Goal: Task Accomplishment & Management: Use online tool/utility

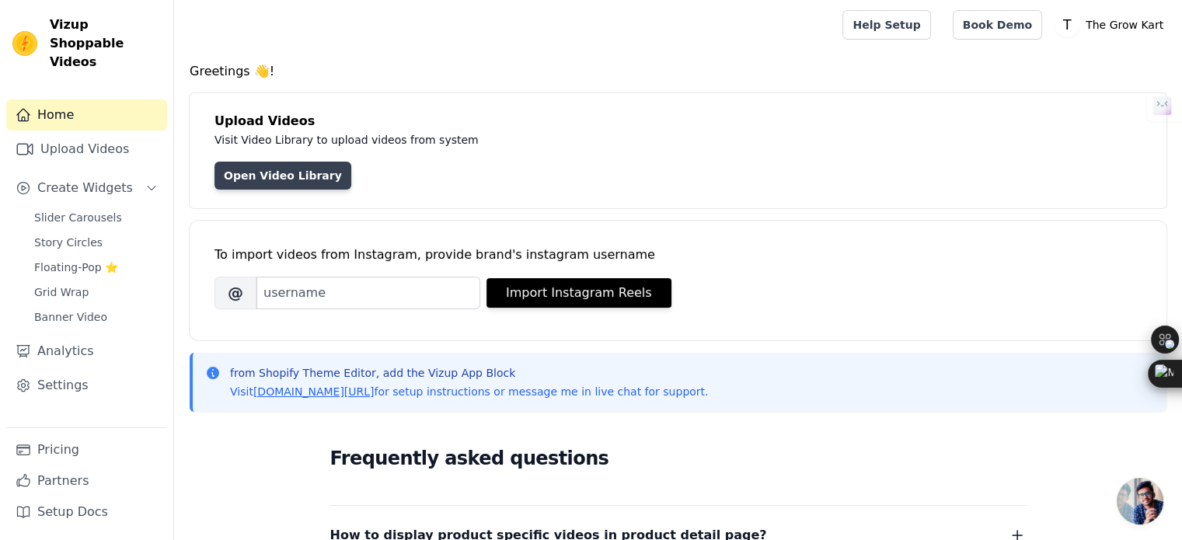
click at [294, 186] on link "Open Video Library" at bounding box center [282, 176] width 137 height 28
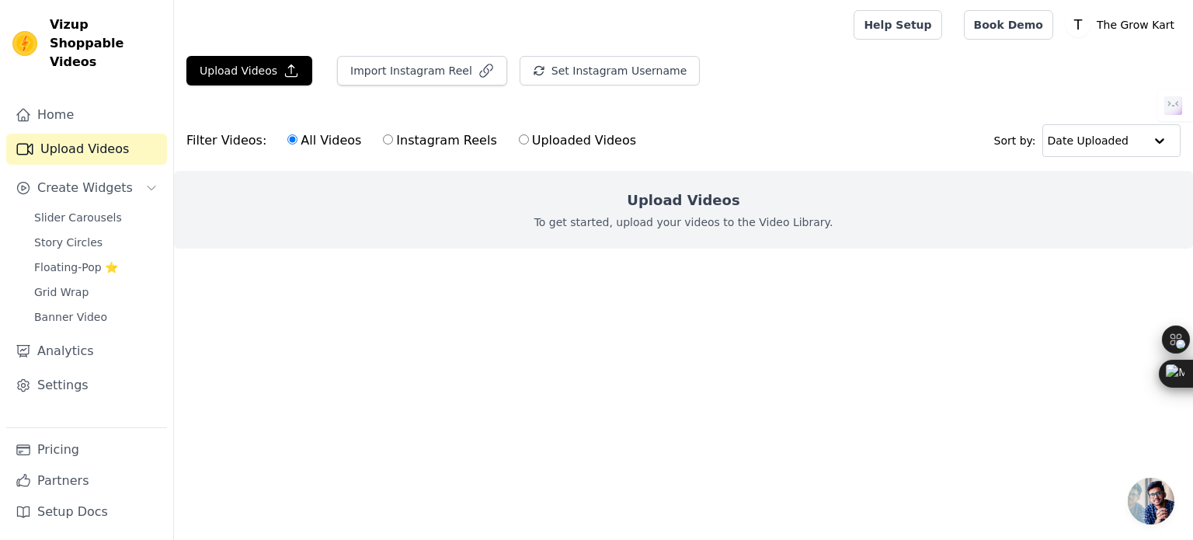
click at [674, 232] on div "Upload Videos To get started, upload your videos to the Video Library." at bounding box center [683, 210] width 1019 height 78
click at [629, 221] on p "To get started, upload your videos to the Video Library." at bounding box center [684, 222] width 299 height 16
click at [709, 209] on h2 "Upload Videos" at bounding box center [683, 201] width 113 height 22
click at [398, 79] on button "Import Instagram Reel" at bounding box center [422, 71] width 170 height 30
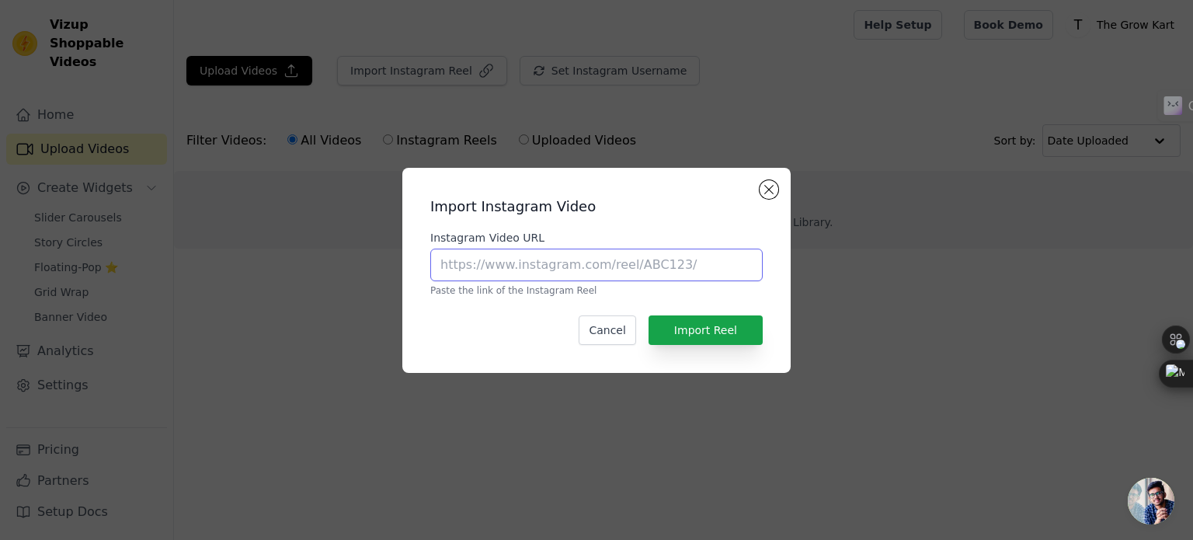
click at [478, 263] on input "Instagram Video URL" at bounding box center [596, 265] width 333 height 33
paste input "[URL][DOMAIN_NAME]"
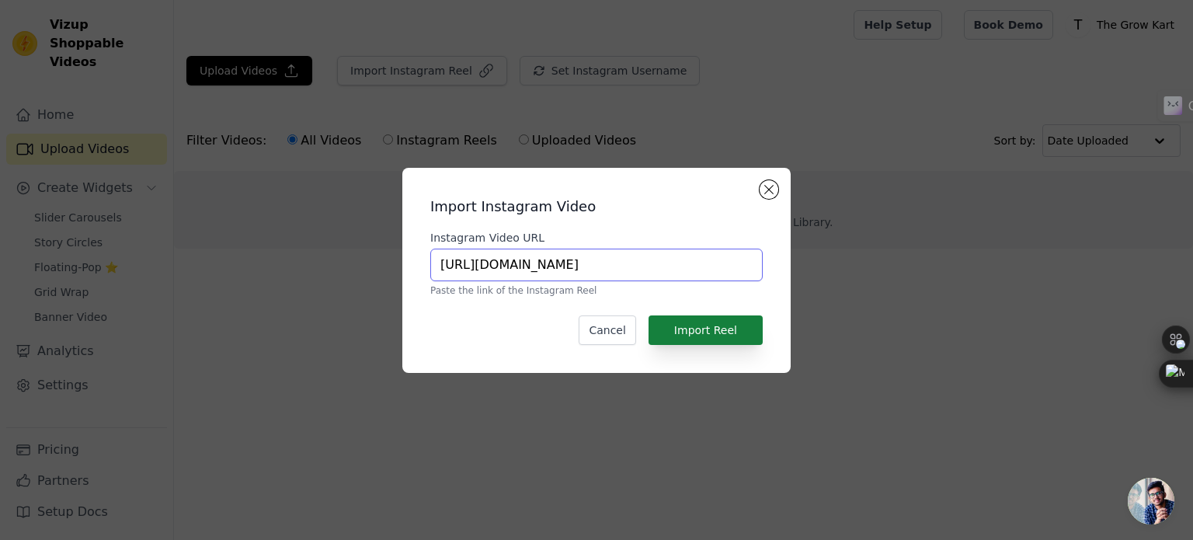
type input "[URL][DOMAIN_NAME]"
click at [712, 324] on button "Import Reel" at bounding box center [706, 330] width 114 height 30
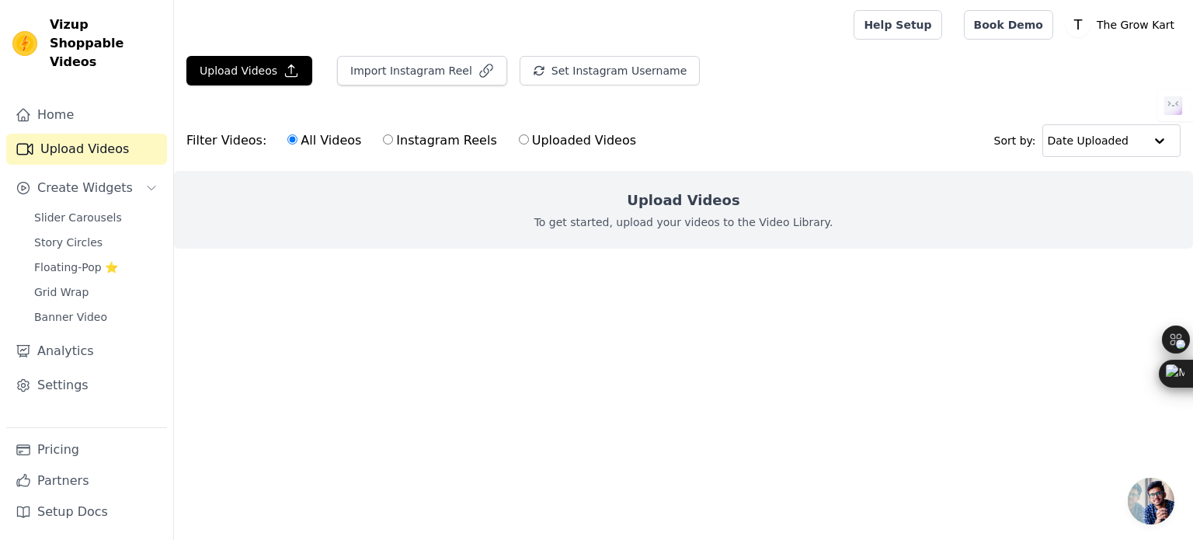
click at [383, 137] on input "Instagram Reels" at bounding box center [388, 139] width 10 height 10
radio input "true"
click at [519, 139] on input "Uploaded Videos" at bounding box center [524, 139] width 10 height 10
radio input "true"
click at [383, 143] on input "Instagram Reels" at bounding box center [388, 139] width 10 height 10
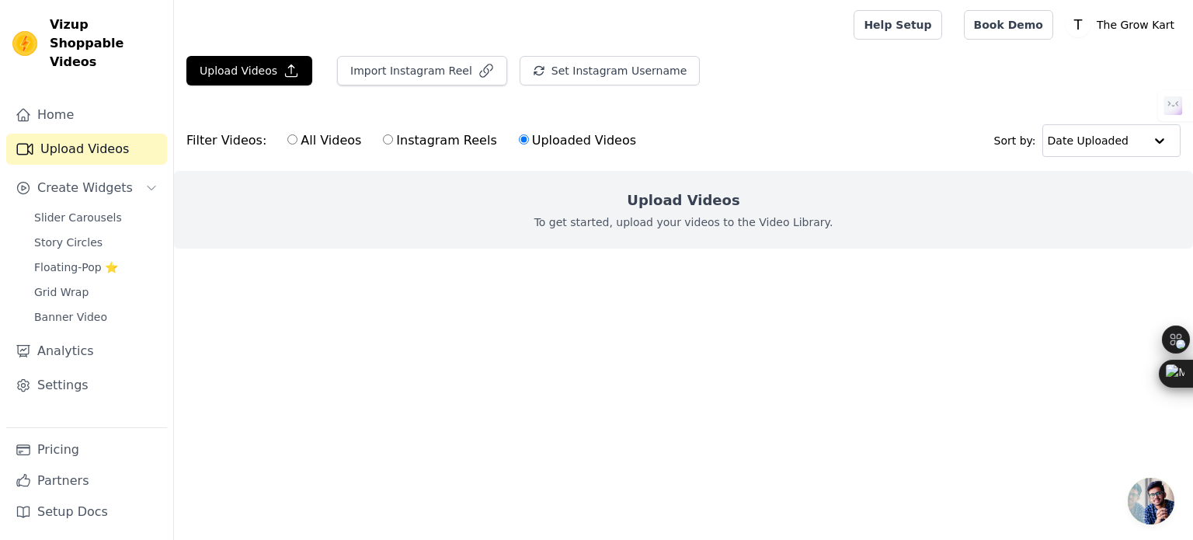
radio input "true"
click at [287, 138] on input "All Videos" at bounding box center [292, 139] width 10 height 10
radio input "true"
click at [286, 61] on button "Upload Videos" at bounding box center [249, 71] width 126 height 30
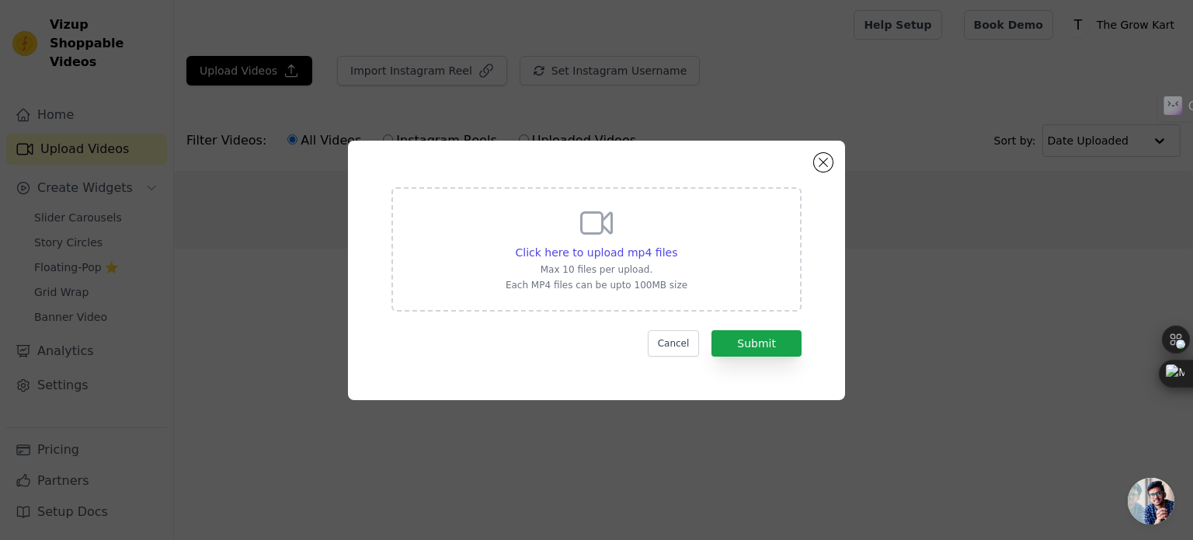
click at [615, 222] on icon at bounding box center [596, 222] width 37 height 37
click at [677, 244] on input "Click here to upload mp4 files Max 10 files per upload. Each MP4 files can be u…" at bounding box center [677, 244] width 1 height 1
click at [828, 169] on button "Close modal" at bounding box center [823, 162] width 19 height 19
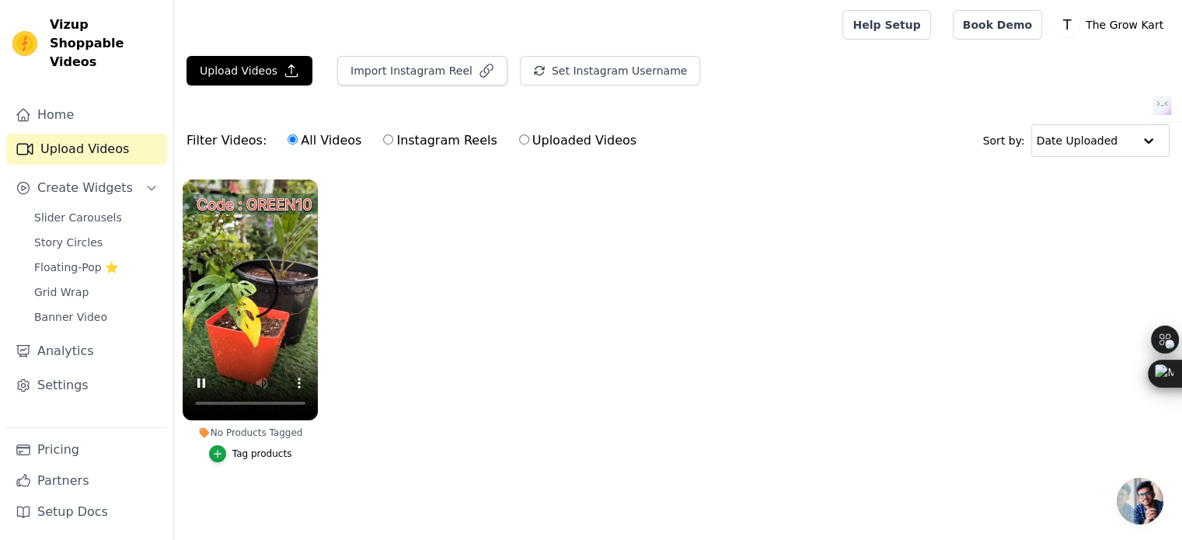
click at [437, 400] on ul "No Products Tagged Tag products" at bounding box center [678, 336] width 1008 height 331
click at [383, 141] on input "Instagram Reels" at bounding box center [388, 139] width 10 height 10
radio input "true"
click at [519, 139] on input "Uploaded Videos" at bounding box center [524, 139] width 10 height 10
radio input "true"
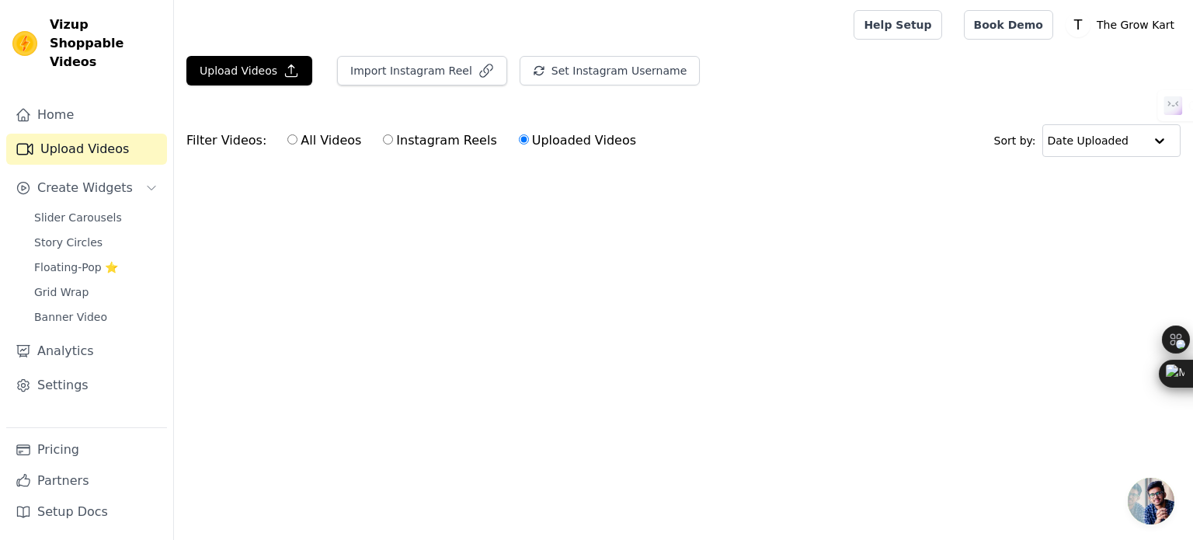
click at [385, 138] on label "Instagram Reels" at bounding box center [439, 141] width 115 height 20
click at [385, 138] on input "Instagram Reels" at bounding box center [388, 139] width 10 height 10
radio input "true"
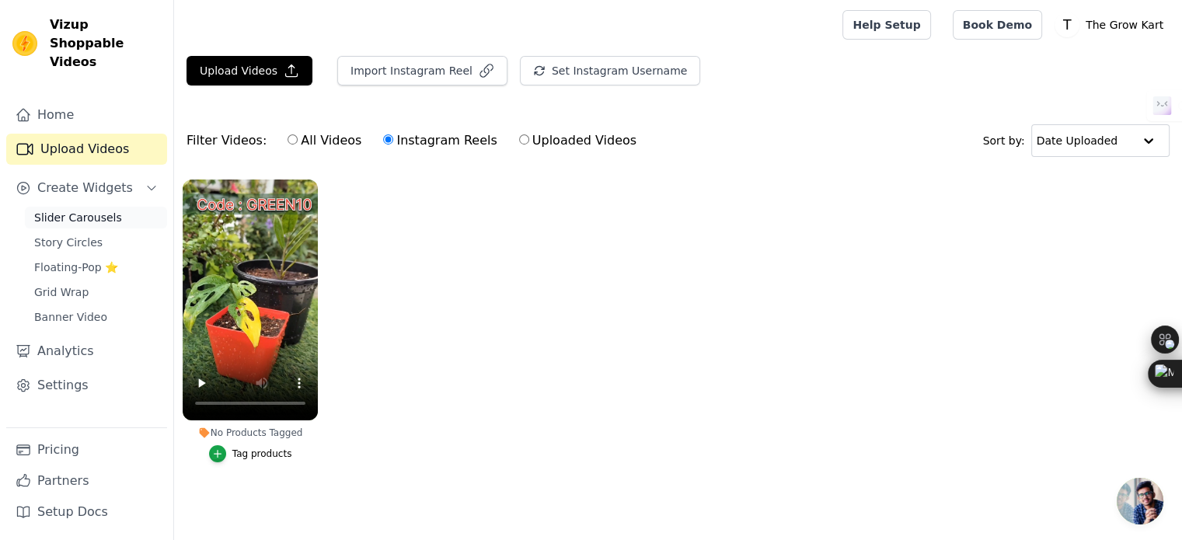
click at [68, 210] on span "Slider Carousels" at bounding box center [78, 218] width 88 height 16
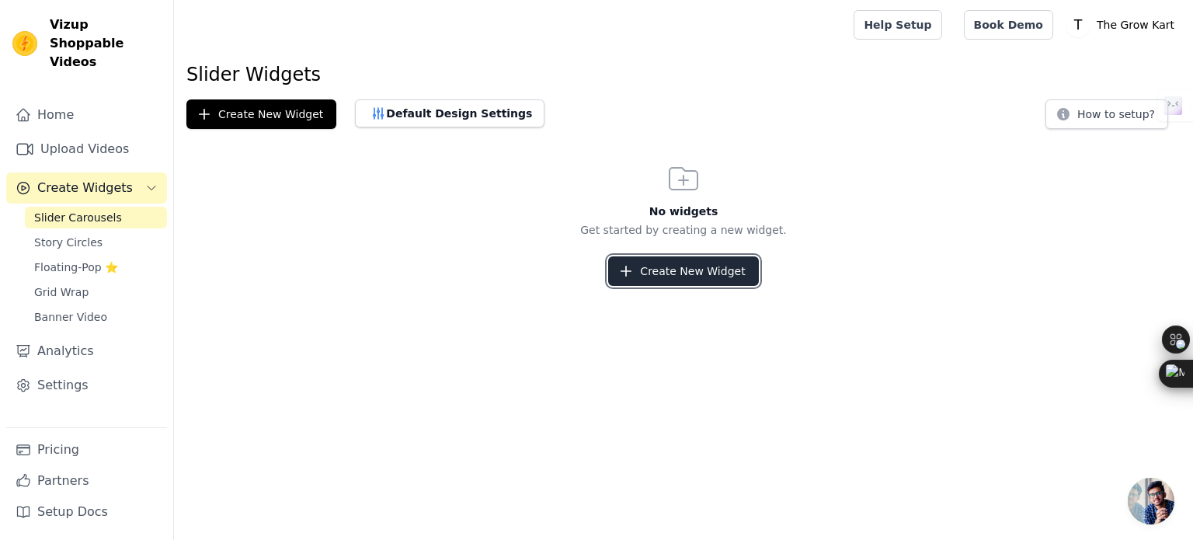
click at [662, 272] on button "Create New Widget" at bounding box center [683, 271] width 150 height 30
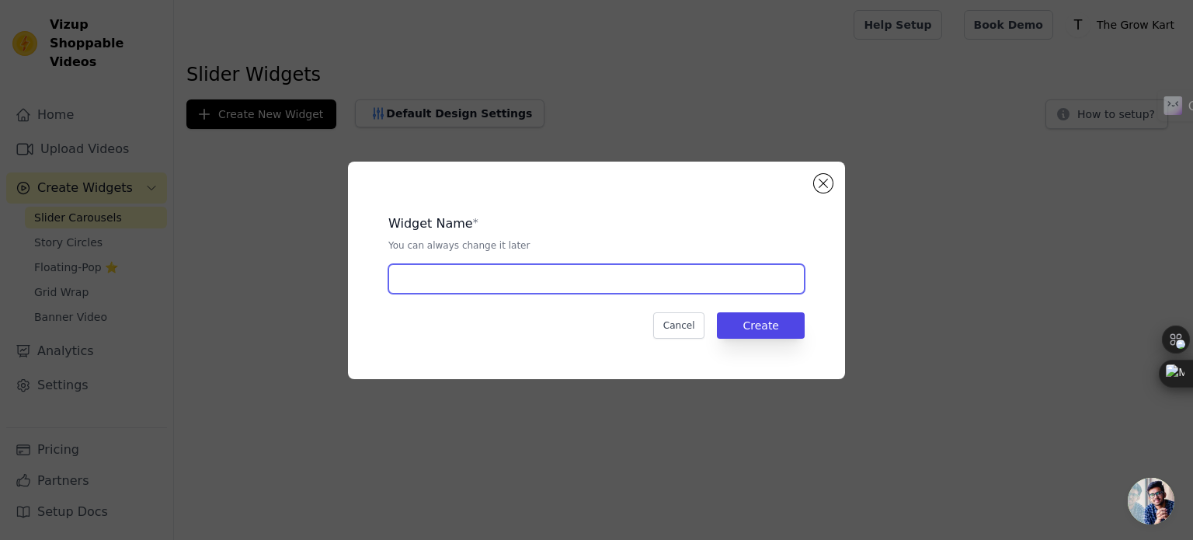
click at [485, 285] on input "text" at bounding box center [597, 279] width 416 height 30
type input "Collaboration"
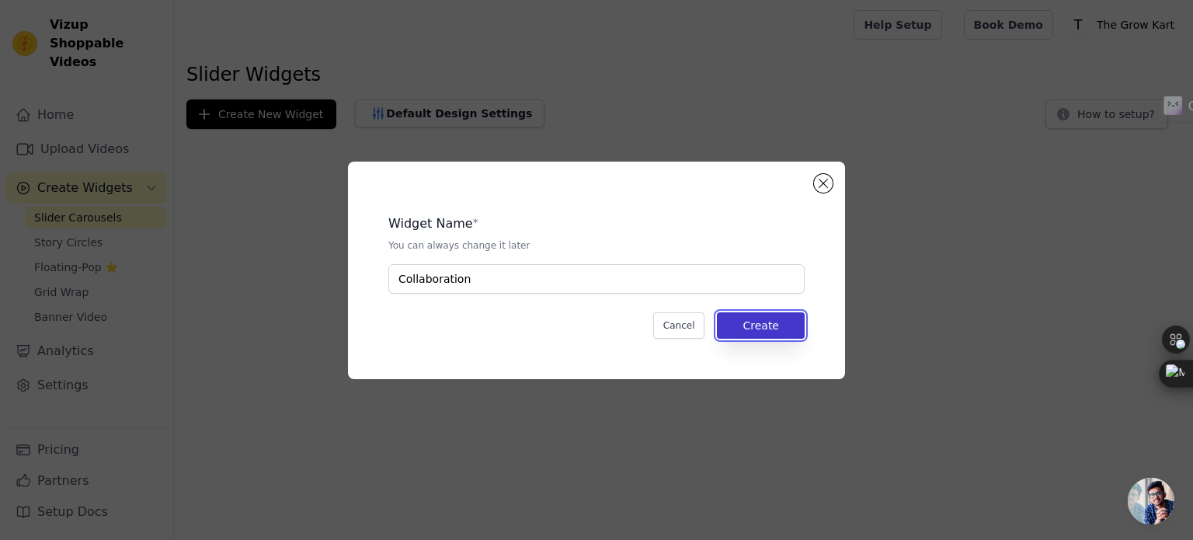
click at [774, 321] on button "Create" at bounding box center [761, 325] width 88 height 26
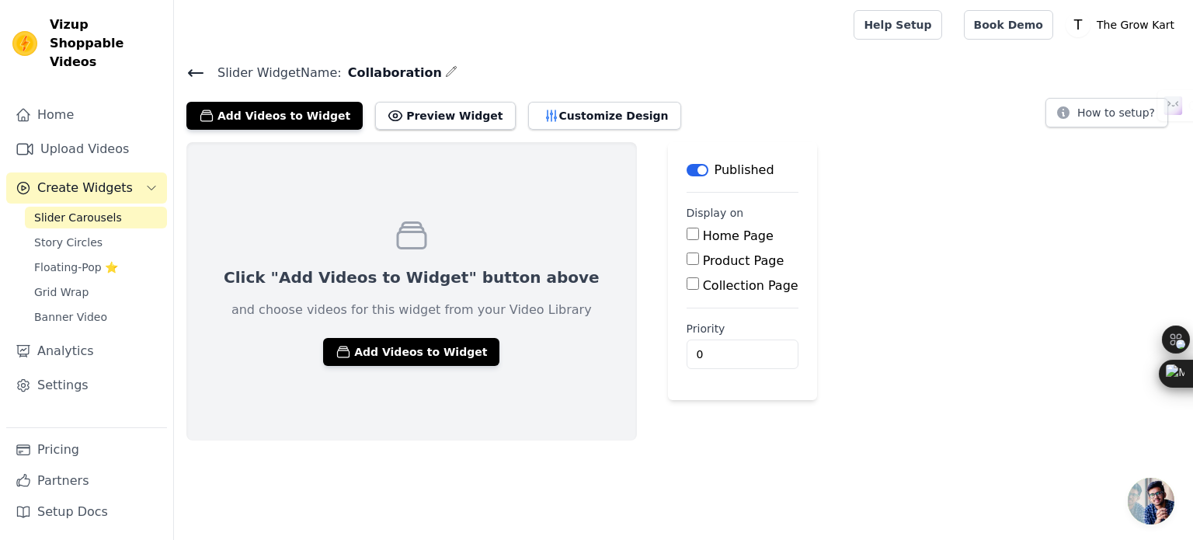
click at [703, 240] on label "Home Page" at bounding box center [738, 235] width 71 height 15
click at [687, 240] on input "Home Page" at bounding box center [693, 234] width 12 height 12
checkbox input "true"
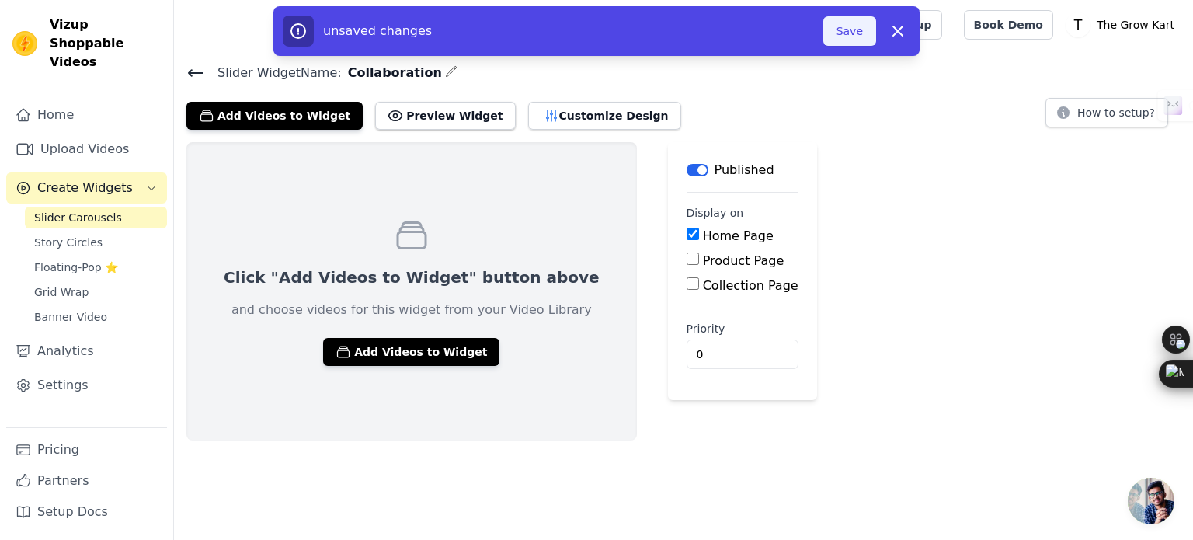
click at [845, 33] on button "Save" at bounding box center [850, 31] width 53 height 30
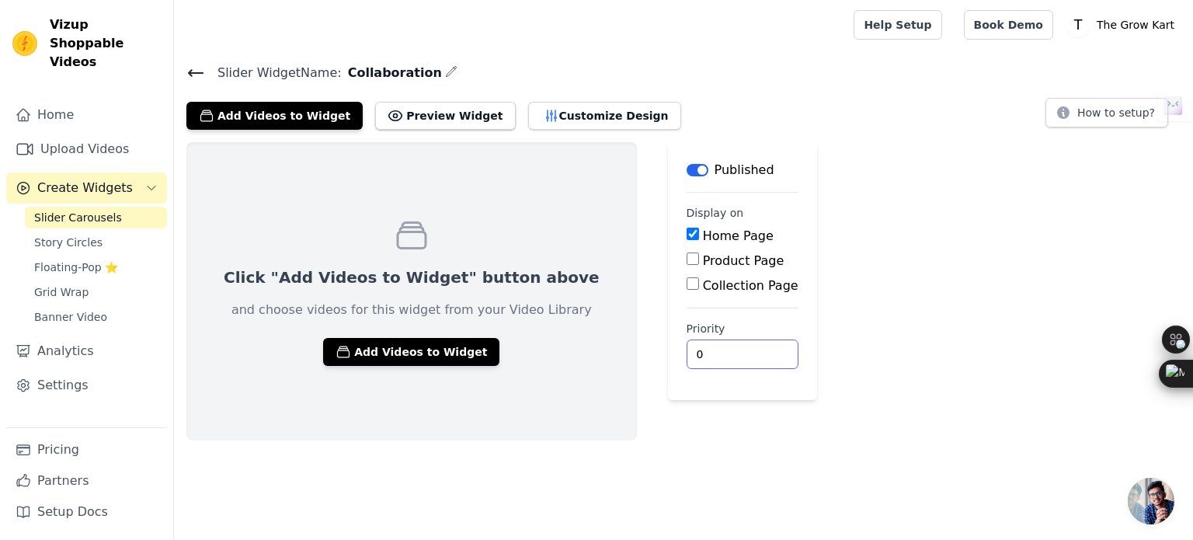
click at [687, 355] on input "0" at bounding box center [743, 355] width 112 height 30
click at [688, 352] on input "1" at bounding box center [743, 355] width 112 height 30
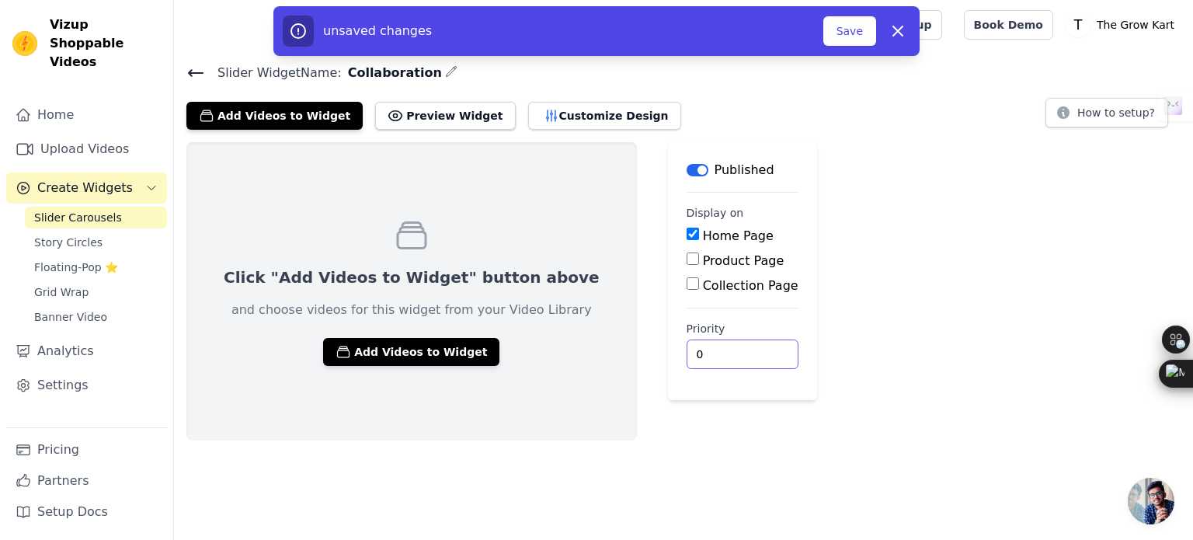
type input "0"
click at [692, 359] on input "0" at bounding box center [743, 355] width 112 height 30
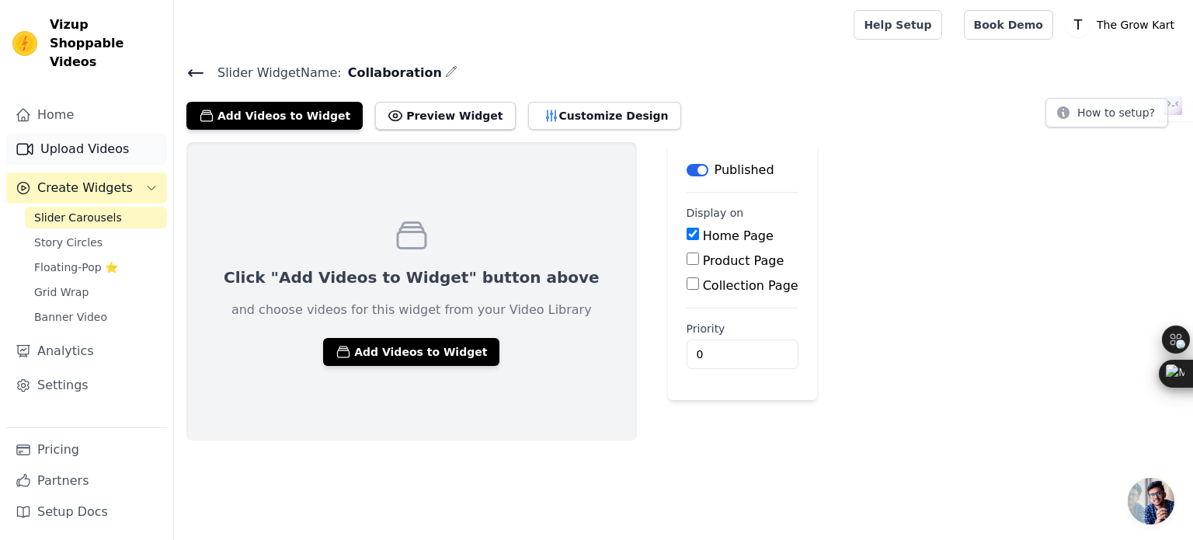
click at [74, 141] on link "Upload Videos" at bounding box center [86, 149] width 161 height 31
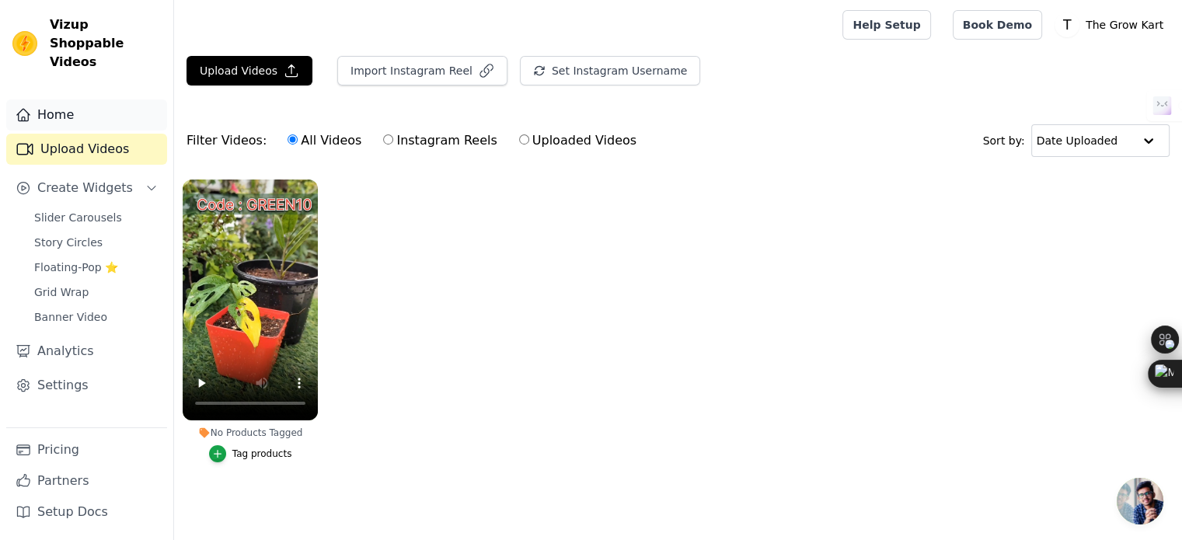
click at [78, 108] on link "Home" at bounding box center [86, 114] width 161 height 31
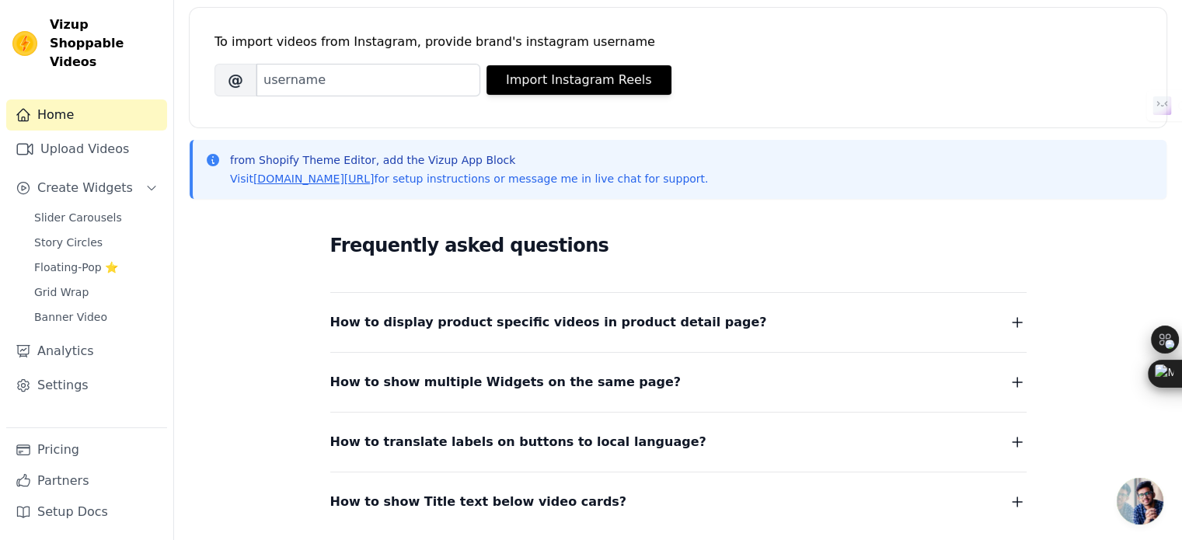
scroll to position [219, 0]
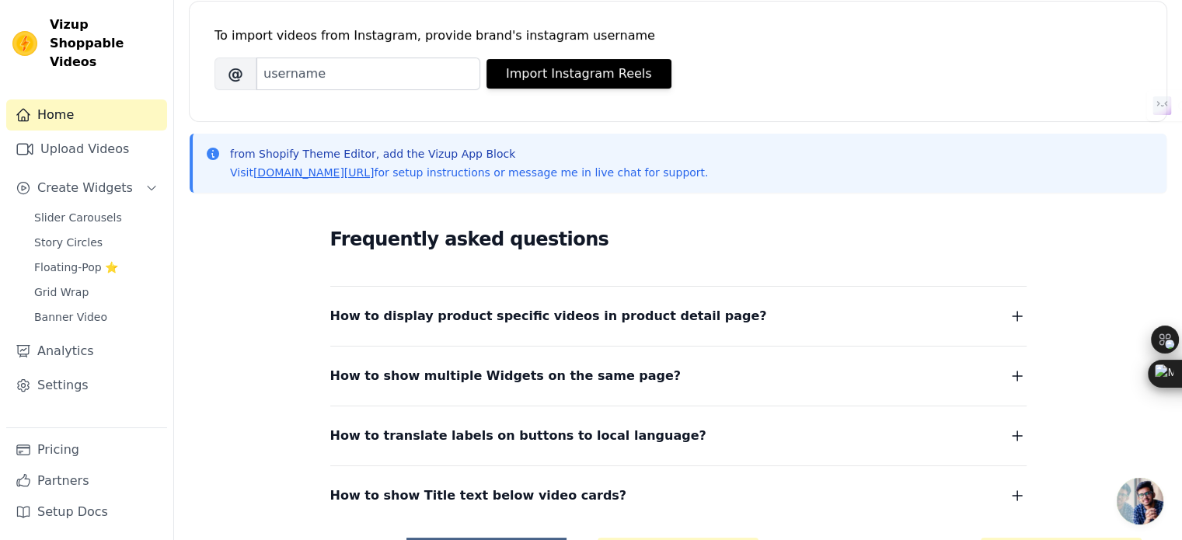
click at [383, 326] on span "How to display product specific videos in product detail page?" at bounding box center [548, 316] width 437 height 22
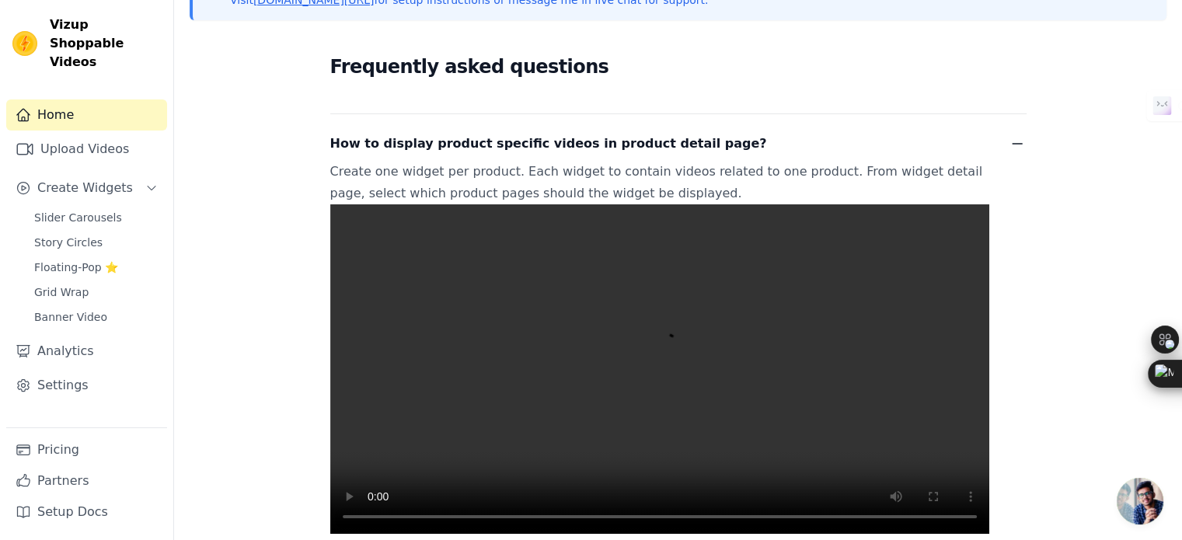
scroll to position [404, 0]
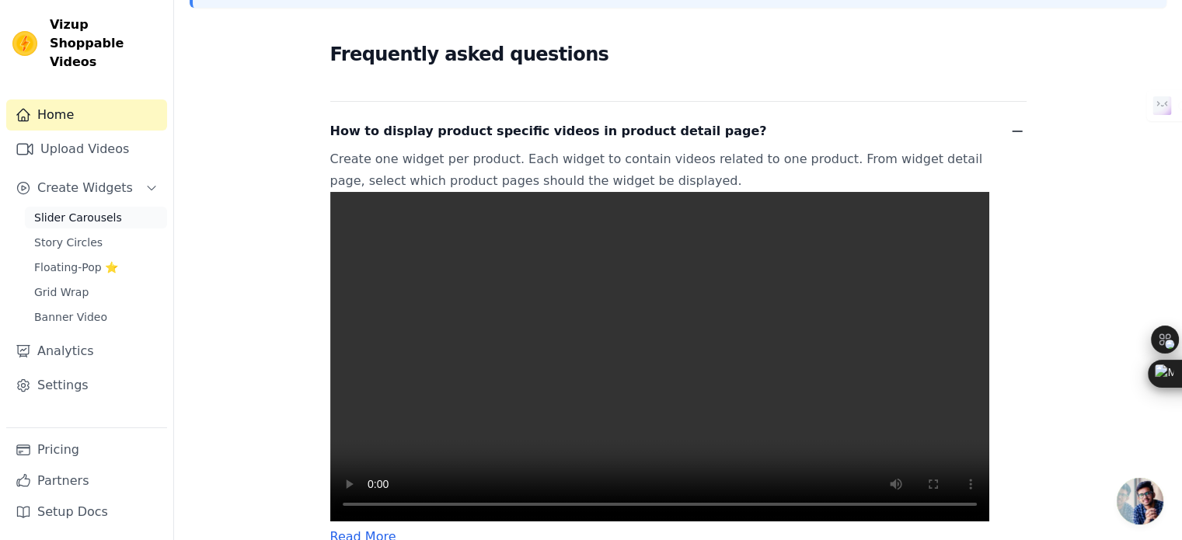
click at [72, 210] on span "Slider Carousels" at bounding box center [78, 218] width 88 height 16
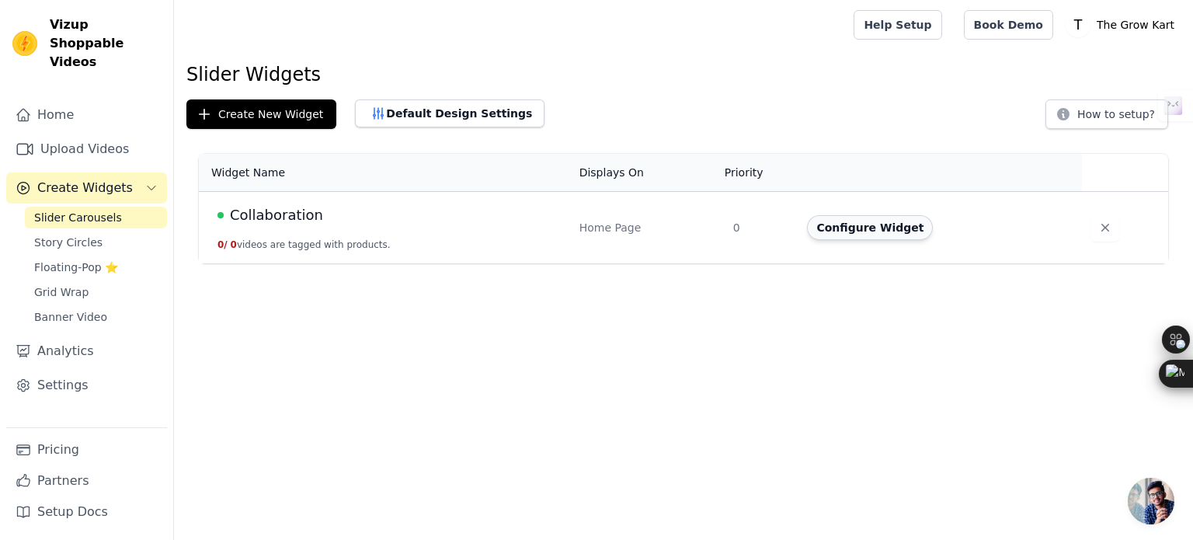
click at [875, 235] on button "Configure Widget" at bounding box center [870, 227] width 126 height 25
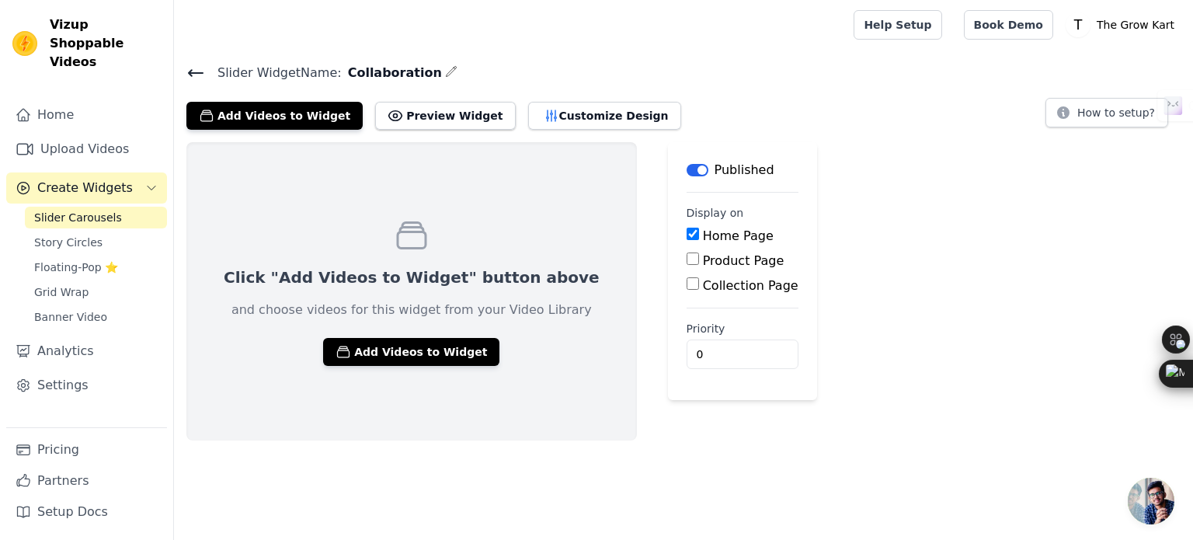
click at [703, 260] on label "Product Page" at bounding box center [744, 260] width 82 height 15
click at [688, 260] on input "Product Page" at bounding box center [693, 259] width 12 height 12
checkbox input "true"
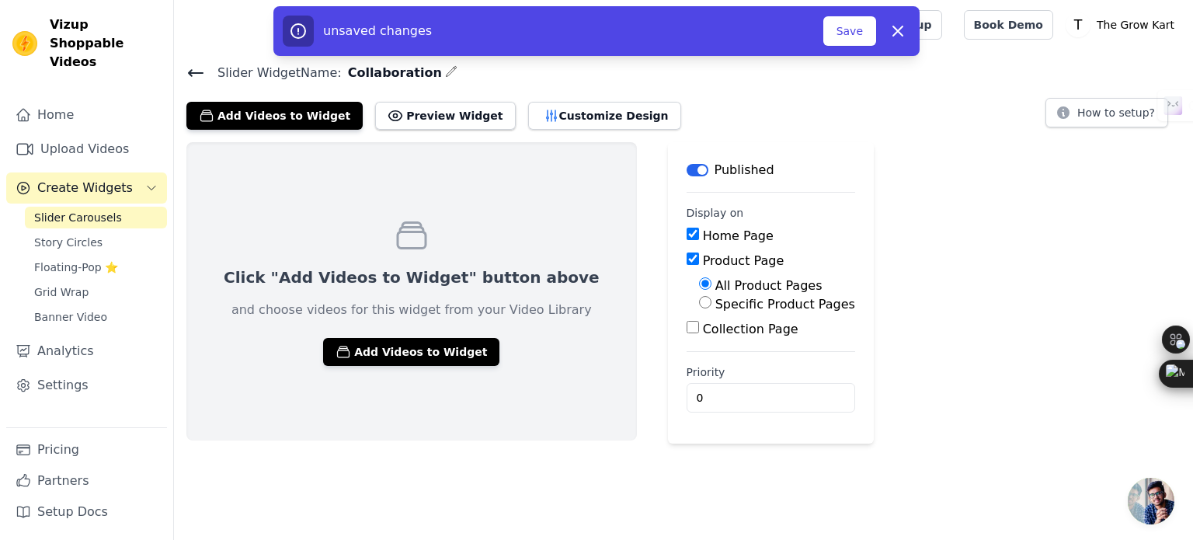
click at [716, 287] on label "All Product Pages" at bounding box center [769, 285] width 107 height 15
click at [699, 287] on input "All Product Pages" at bounding box center [705, 283] width 12 height 12
click at [687, 333] on input "Collection Page" at bounding box center [693, 327] width 12 height 12
checkbox input "true"
click at [687, 443] on input "0" at bounding box center [778, 442] width 183 height 30
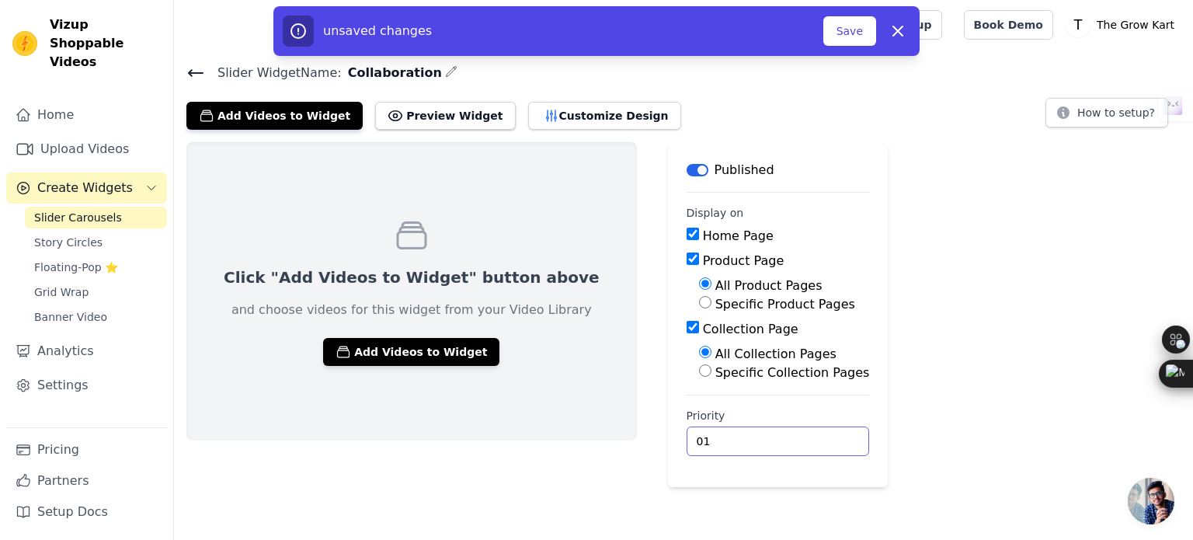
type input "0"
type input "1"
click at [756, 434] on input "1" at bounding box center [778, 442] width 183 height 30
click at [894, 160] on div "Click "Add Videos to Widget" button above and choose videos for this widget fro…" at bounding box center [683, 314] width 1019 height 345
drag, startPoint x: 423, startPoint y: 96, endPoint x: 407, endPoint y: 114, distance: 24.3
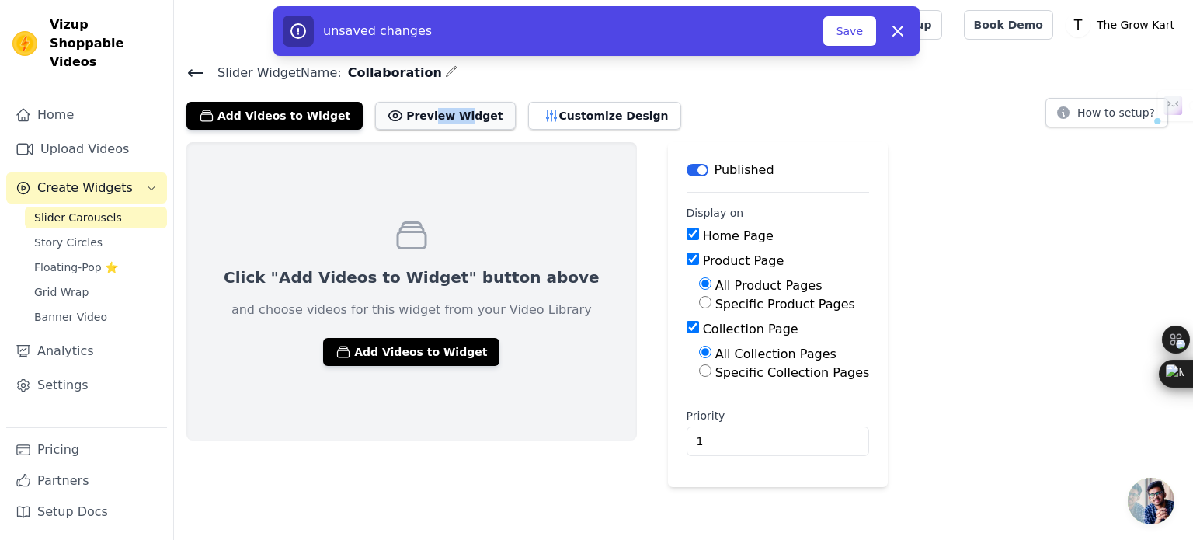
click at [407, 114] on div "Add Videos to Widget Preview Widget Customize Design" at bounding box center [439, 113] width 507 height 34
click at [407, 114] on button "Preview Widget" at bounding box center [445, 116] width 140 height 28
click at [668, 256] on main "Label Published Display on Home Page Product Page All Product Pages Specific Pr…" at bounding box center [778, 314] width 221 height 345
click at [687, 254] on input "Product Page" at bounding box center [693, 259] width 12 height 12
checkbox input "false"
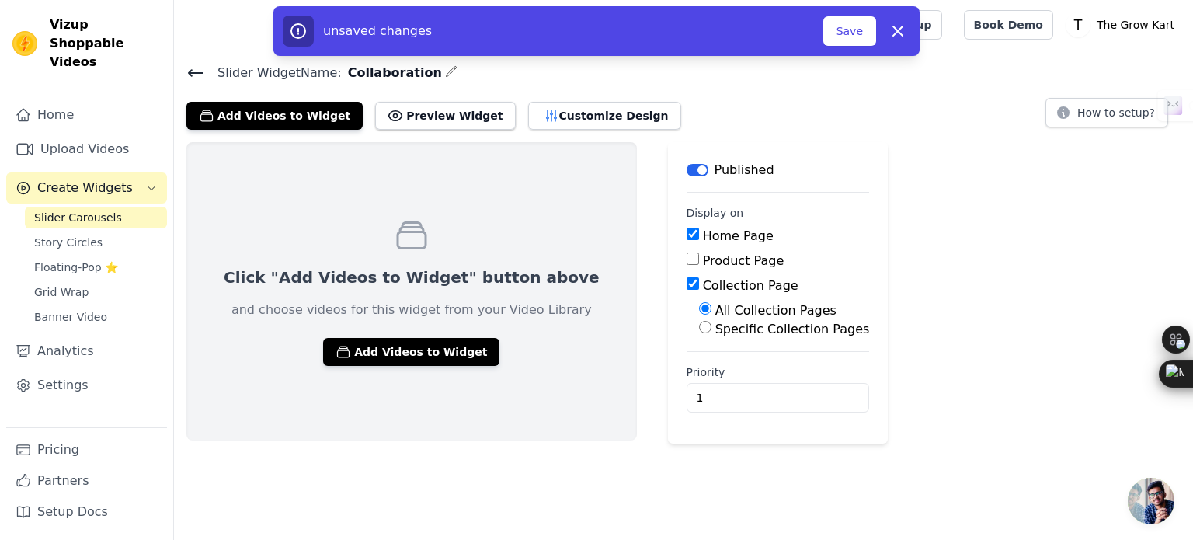
click at [687, 286] on input "Collection Page" at bounding box center [693, 283] width 12 height 12
checkbox input "false"
click at [385, 116] on button "Preview Widget" at bounding box center [445, 116] width 140 height 28
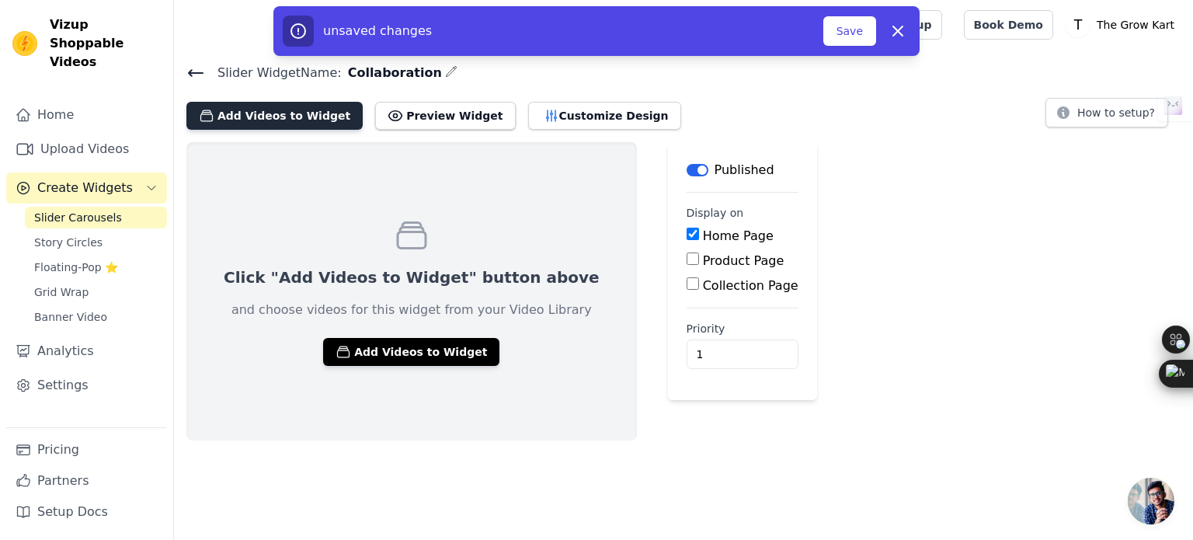
click at [269, 114] on button "Add Videos to Widget" at bounding box center [274, 116] width 176 height 28
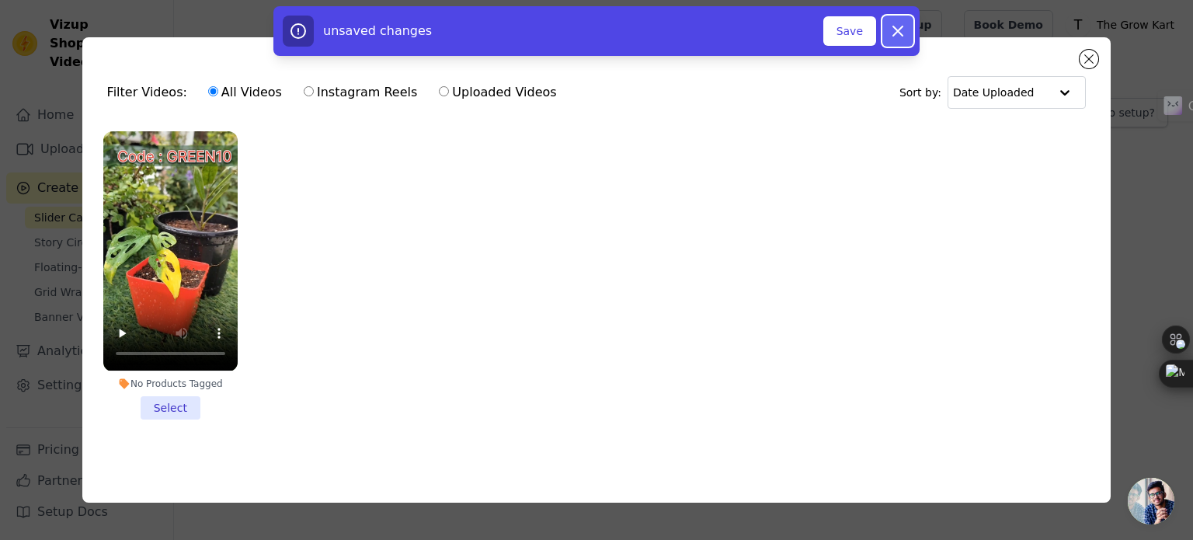
click at [889, 33] on icon "button" at bounding box center [898, 31] width 19 height 19
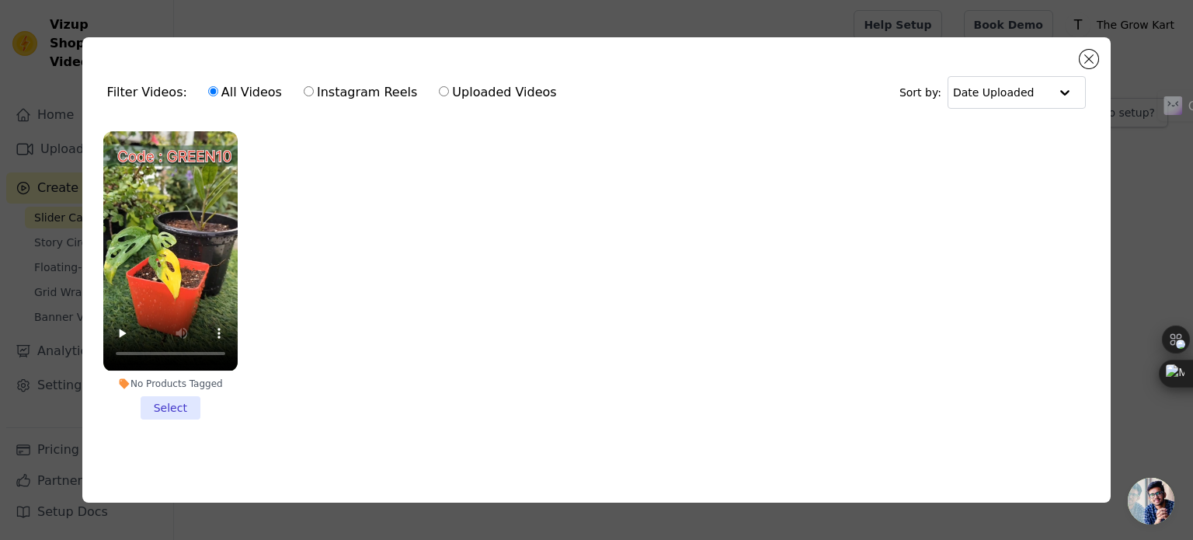
click at [172, 400] on li "No Products Tagged Select" at bounding box center [170, 274] width 134 height 287
click at [0, 0] on input "No Products Tagged Select" at bounding box center [0, 0] width 0 height 0
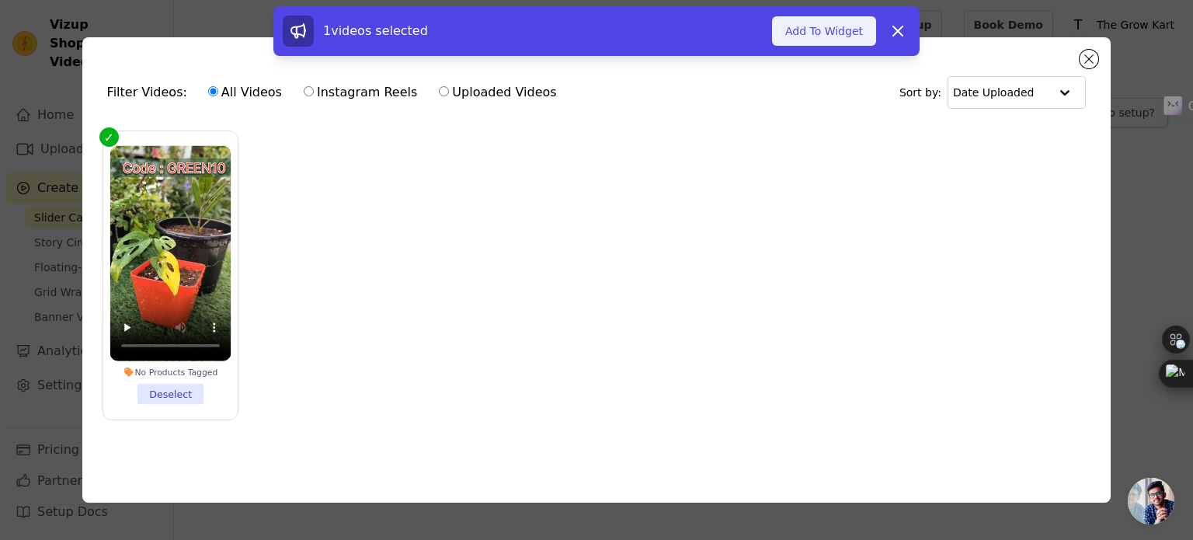
click at [808, 33] on button "Add To Widget" at bounding box center [824, 31] width 104 height 30
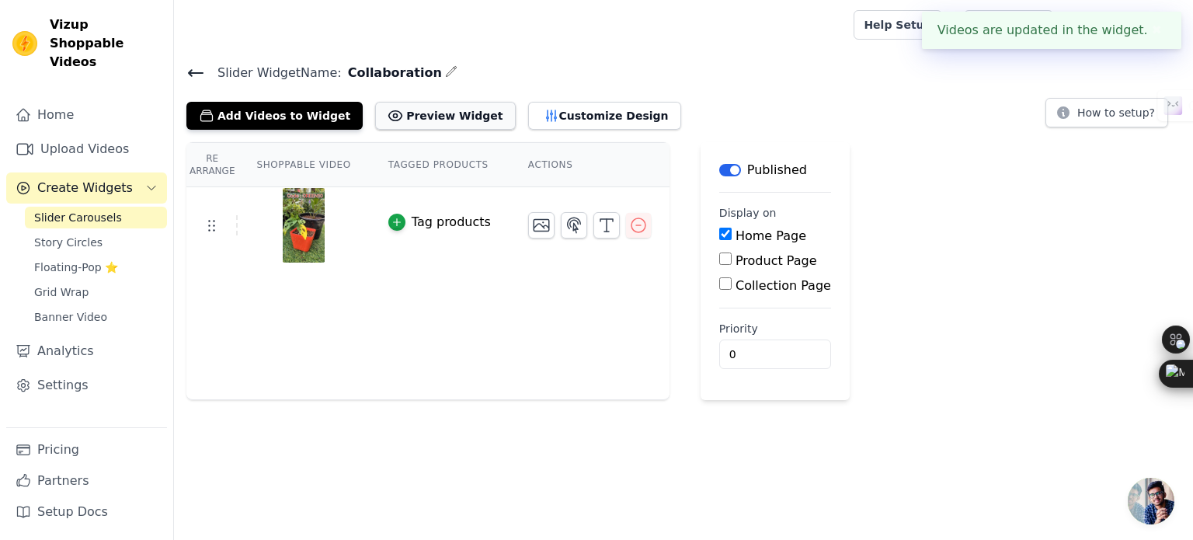
click at [405, 114] on button "Preview Widget" at bounding box center [445, 116] width 140 height 28
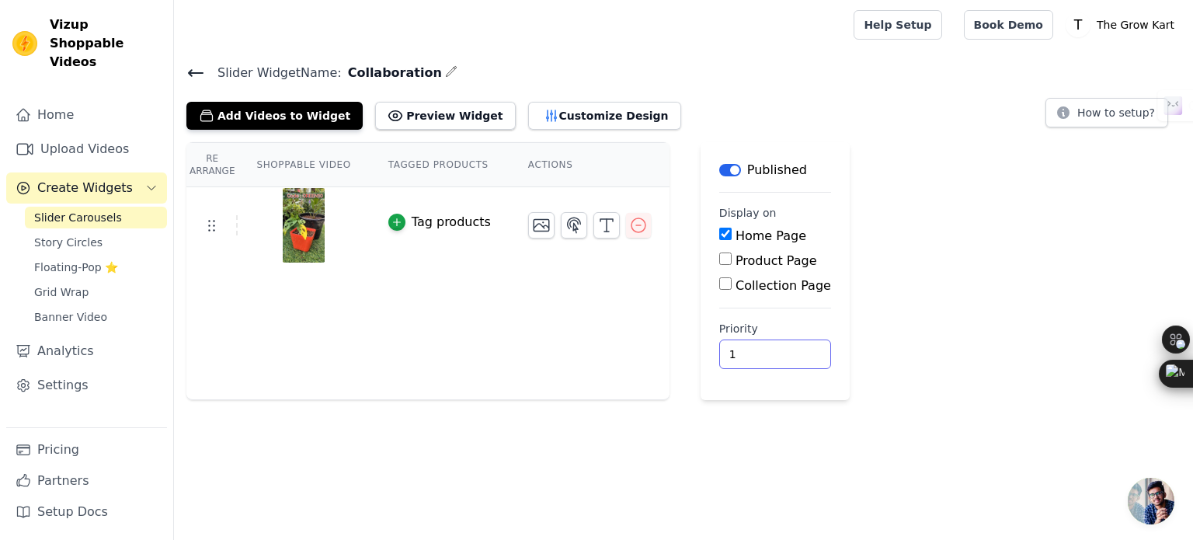
type input "1"
click at [765, 347] on input "1" at bounding box center [776, 355] width 112 height 30
click at [435, 117] on button "Preview Widget" at bounding box center [445, 116] width 140 height 28
click at [552, 123] on button "Customize Design" at bounding box center [604, 116] width 153 height 28
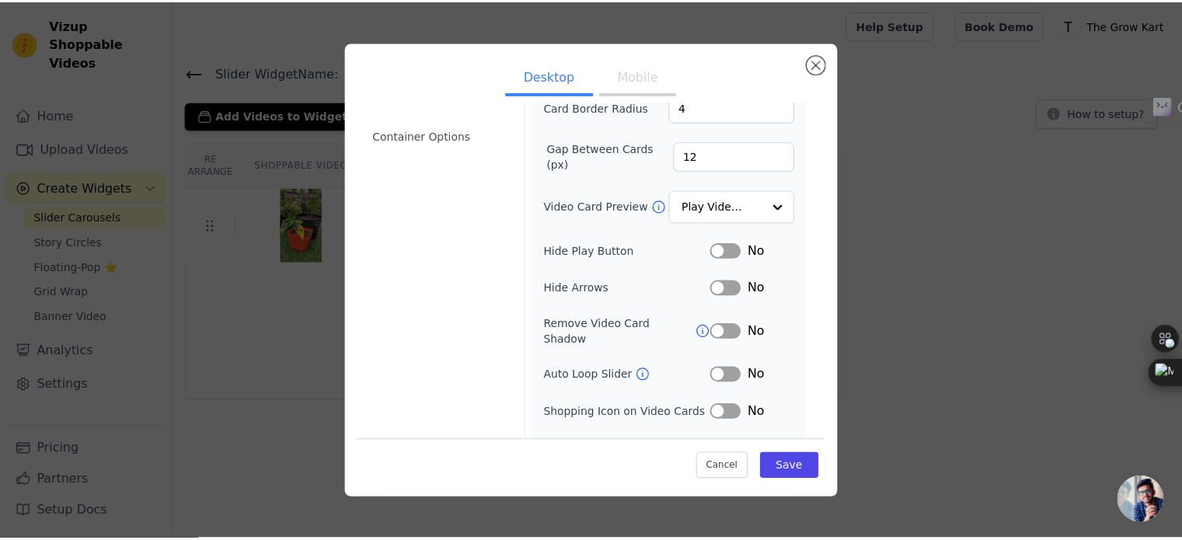
scroll to position [143, 0]
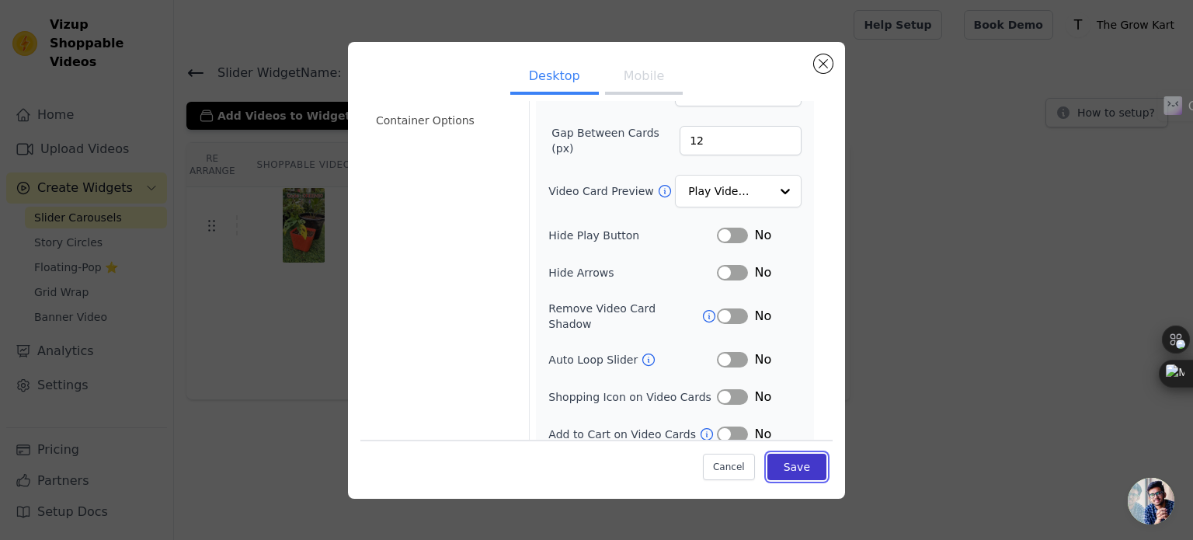
click at [796, 465] on button "Save" at bounding box center [797, 467] width 59 height 26
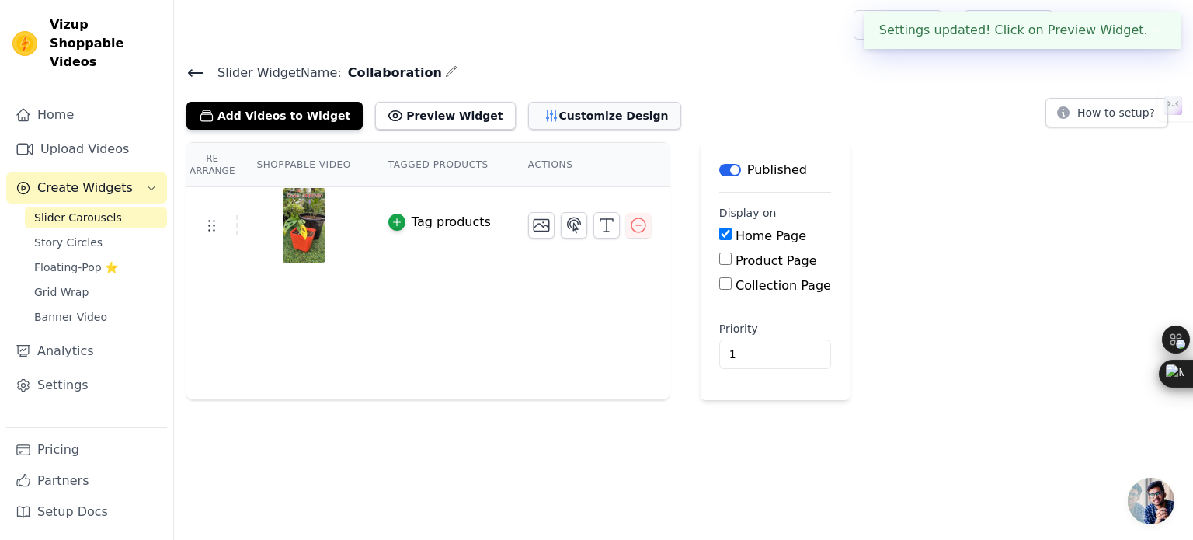
click at [580, 113] on button "Customize Design" at bounding box center [604, 116] width 153 height 28
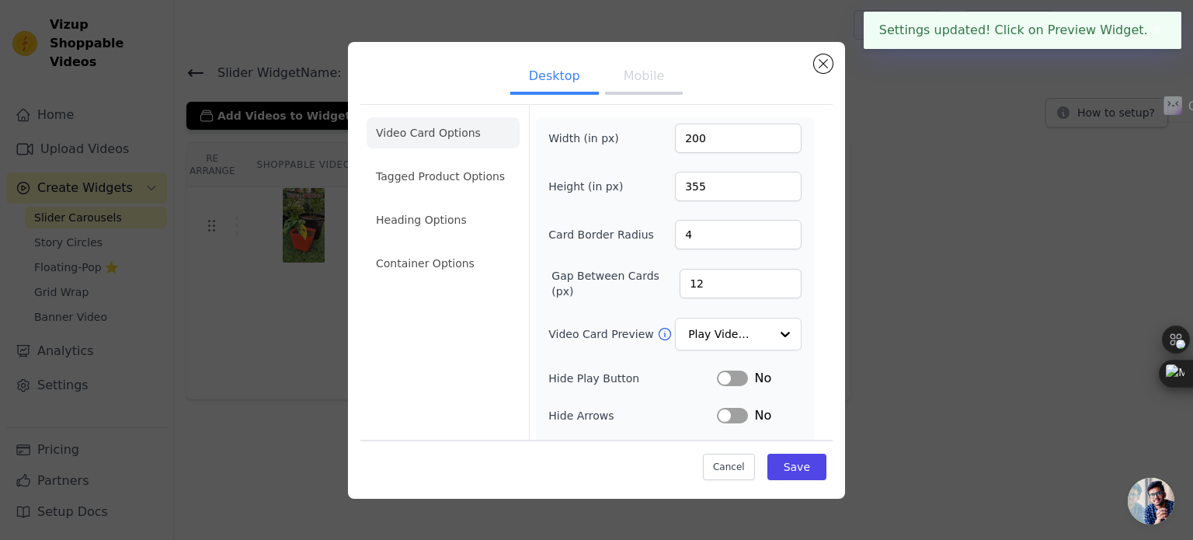
click at [630, 89] on button "Mobile" at bounding box center [644, 78] width 78 height 34
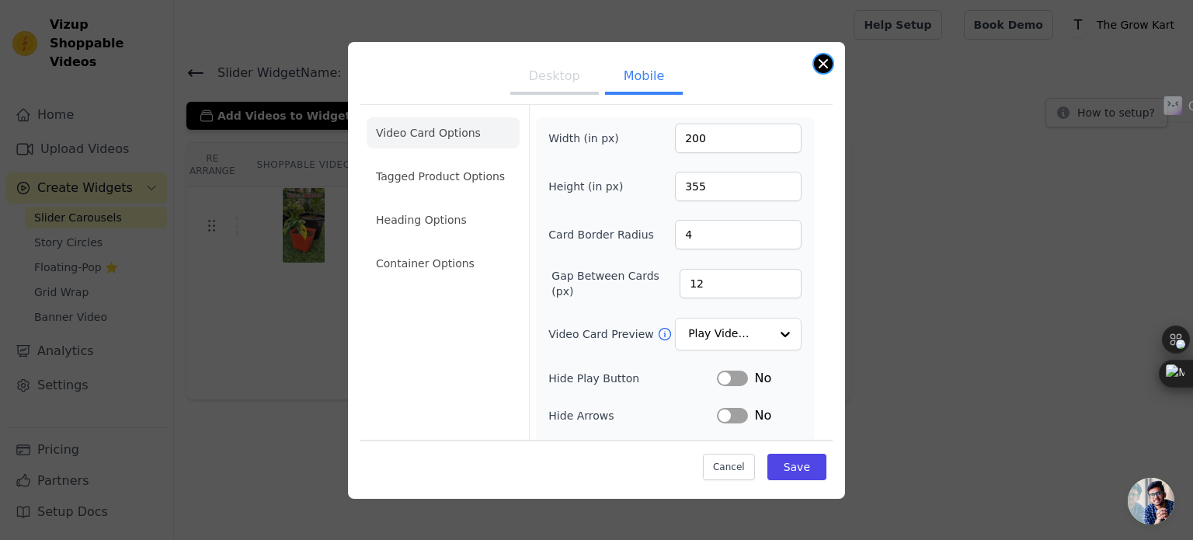
click at [817, 58] on button "Close modal" at bounding box center [823, 63] width 19 height 19
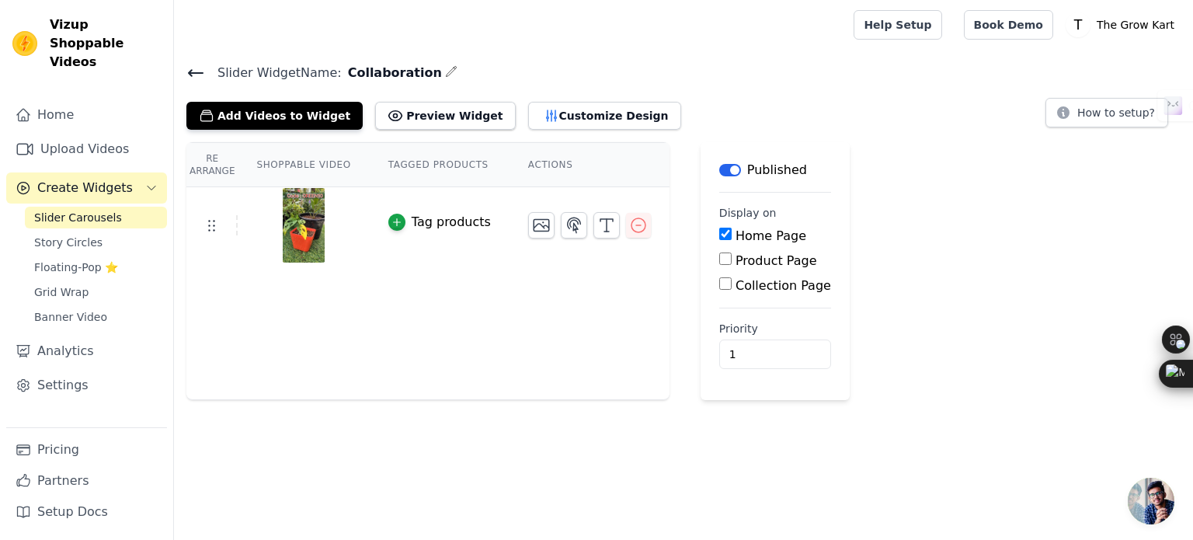
click at [221, 159] on th "Re Arrange" at bounding box center [211, 165] width 51 height 44
click at [284, 168] on th "Shoppable Video" at bounding box center [303, 165] width 131 height 44
click at [371, 155] on th "Tagged Products" at bounding box center [440, 165] width 140 height 44
click at [720, 164] on button "Label" at bounding box center [731, 170] width 22 height 12
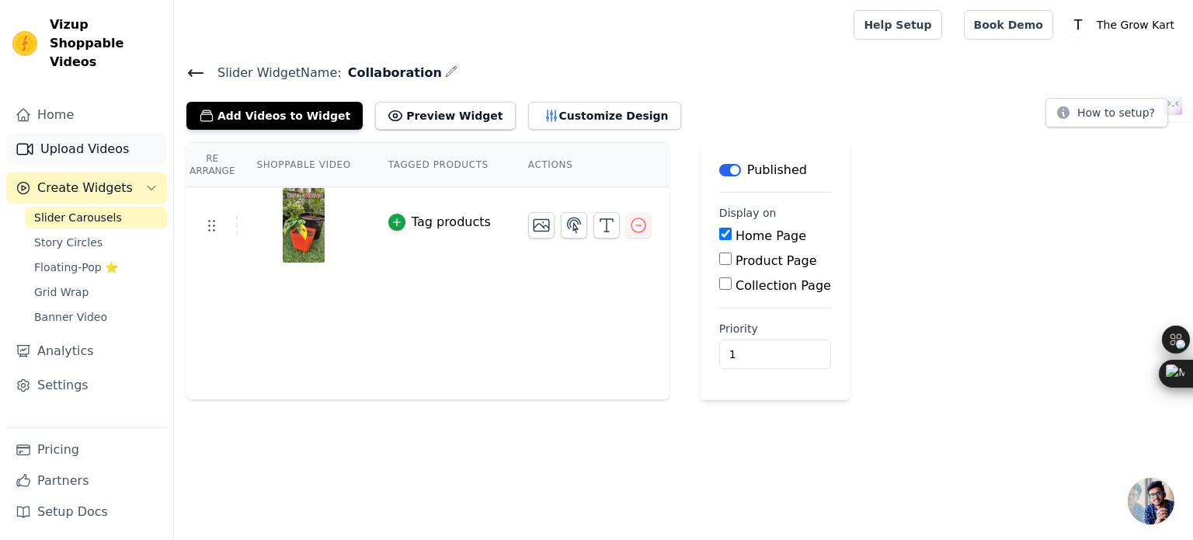
click at [84, 134] on link "Upload Videos" at bounding box center [86, 149] width 161 height 31
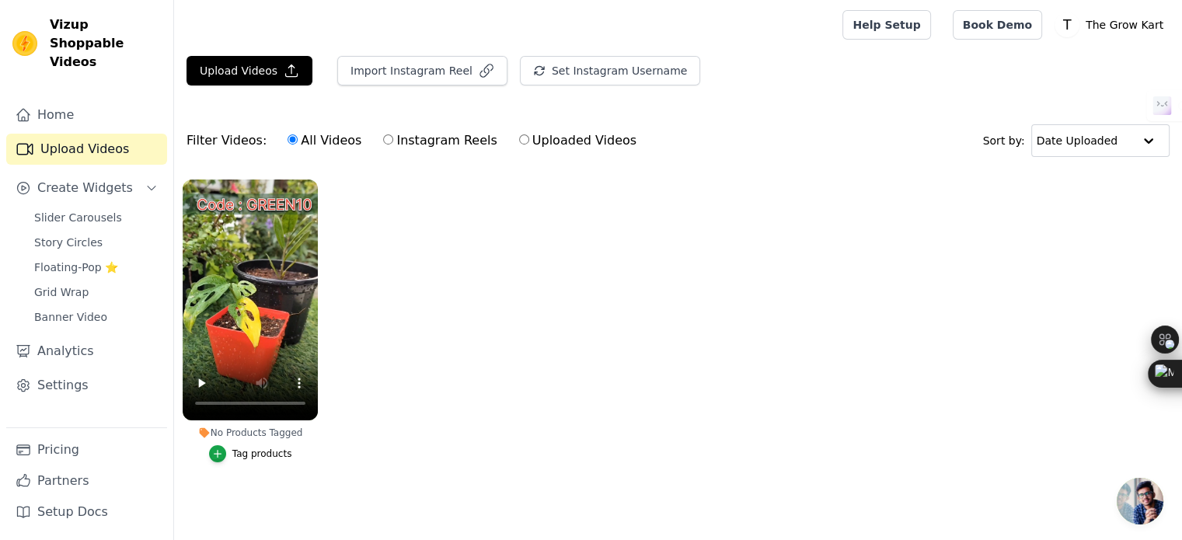
click at [48, 87] on div "Home Upload Videos Create Widgets Slider Carousels Story Circles Floating-Pop ⭐…" at bounding box center [86, 313] width 173 height 453
click at [63, 100] on link "Home" at bounding box center [86, 114] width 161 height 31
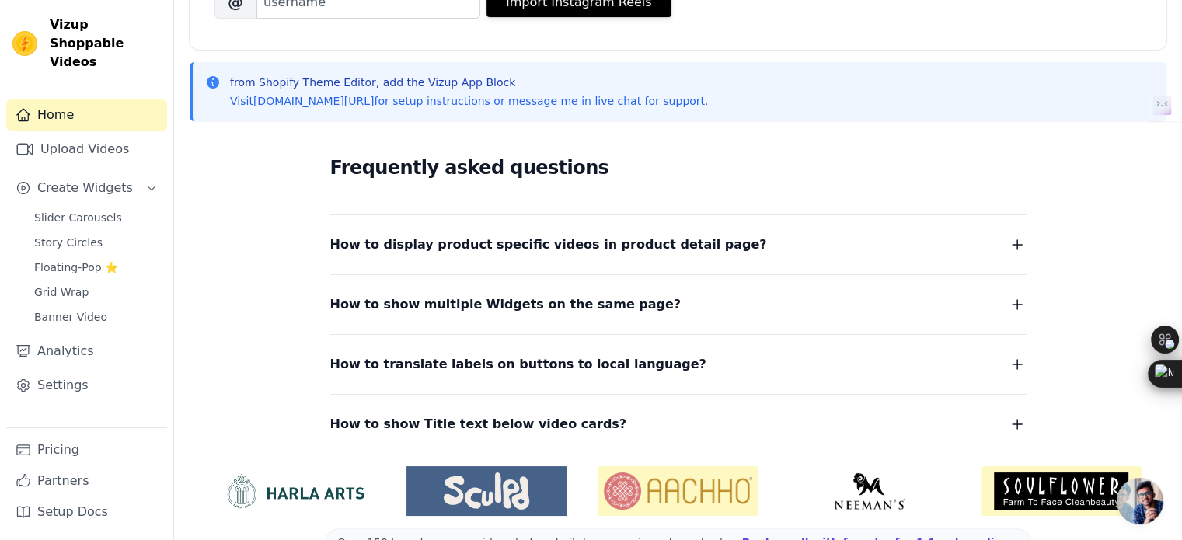
scroll to position [330, 0]
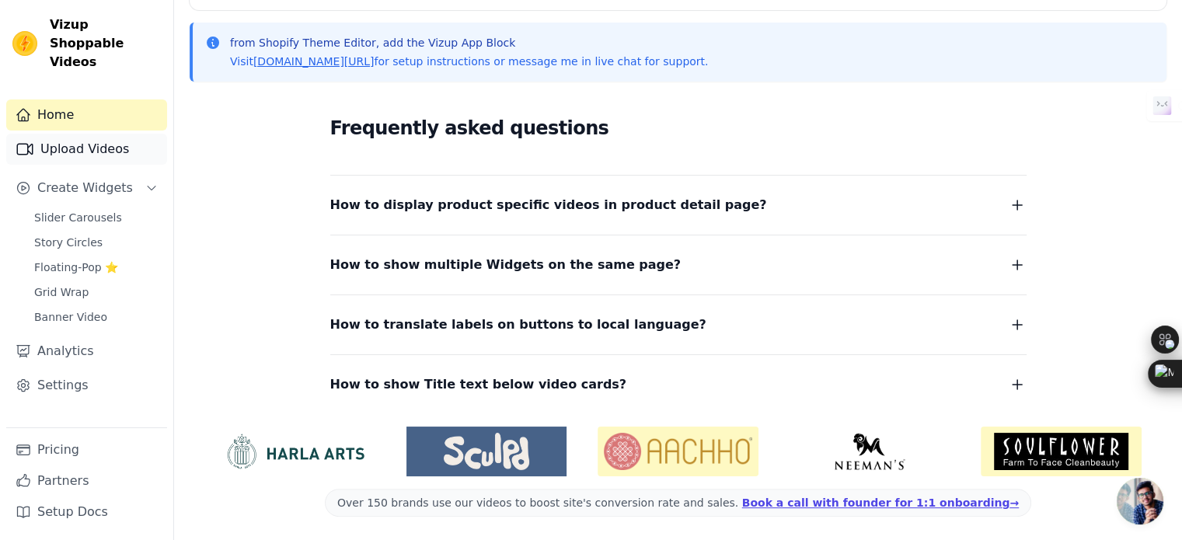
click at [82, 140] on link "Upload Videos" at bounding box center [86, 149] width 161 height 31
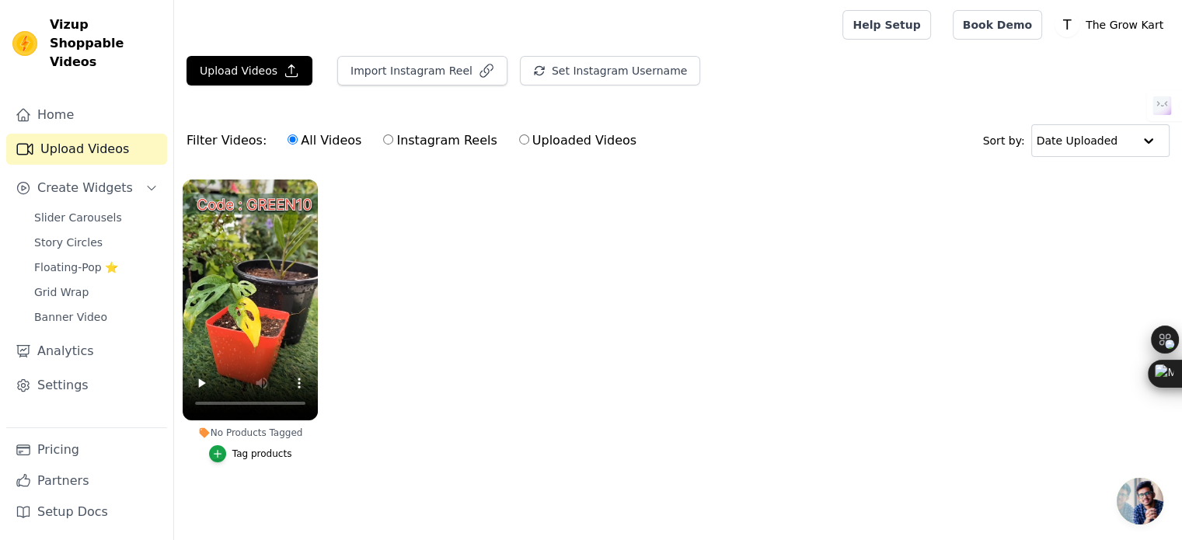
scroll to position [6, 0]
click at [84, 179] on span "Create Widgets" at bounding box center [85, 188] width 96 height 19
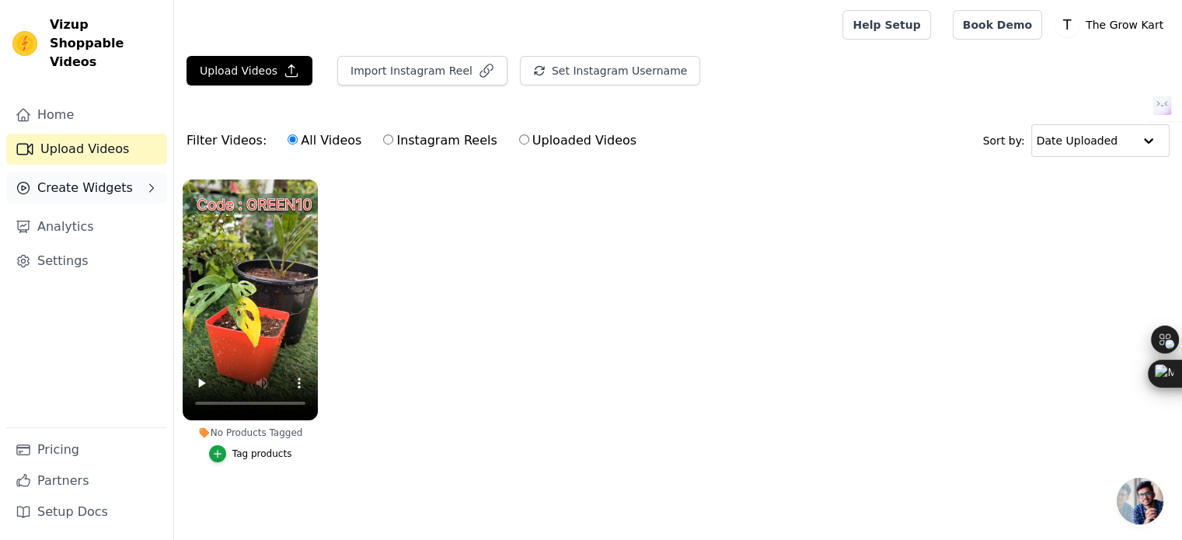
click at [84, 179] on span "Create Widgets" at bounding box center [85, 188] width 96 height 19
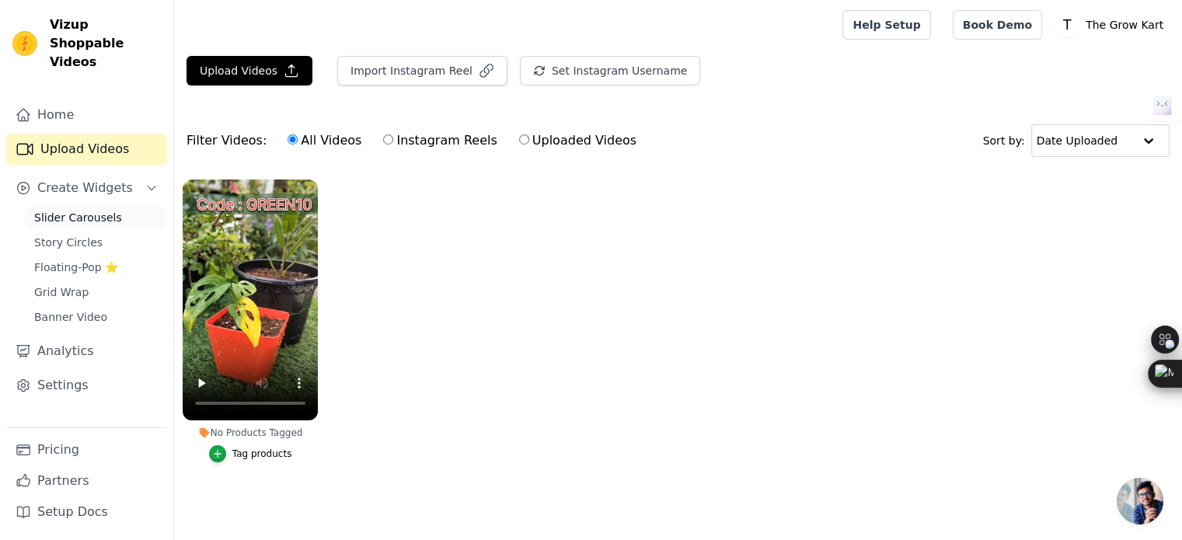
click at [77, 207] on link "Slider Carousels" at bounding box center [96, 218] width 142 height 22
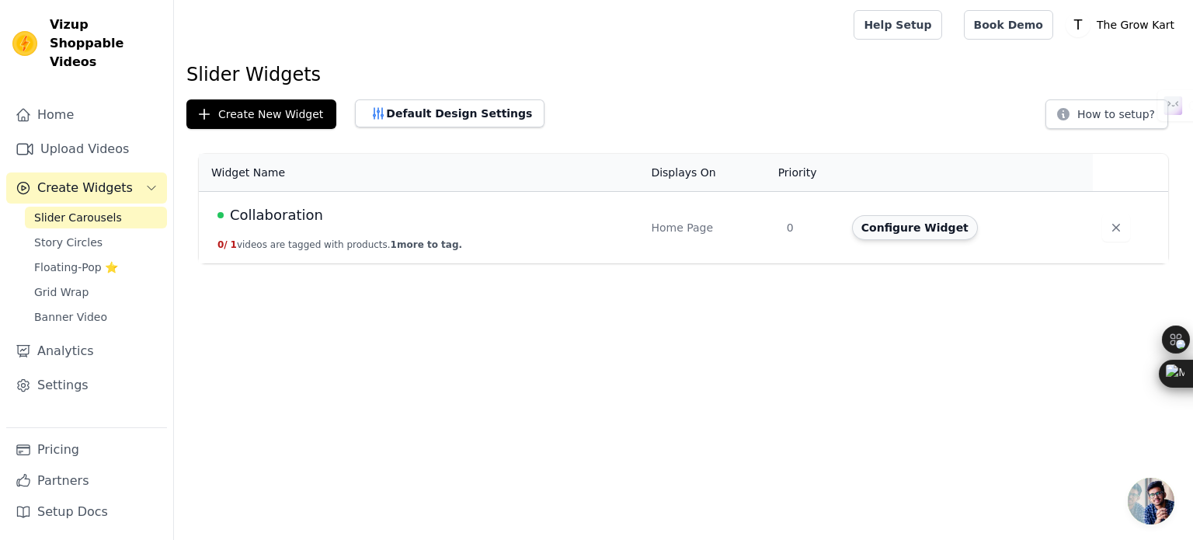
click at [895, 229] on button "Configure Widget" at bounding box center [915, 227] width 126 height 25
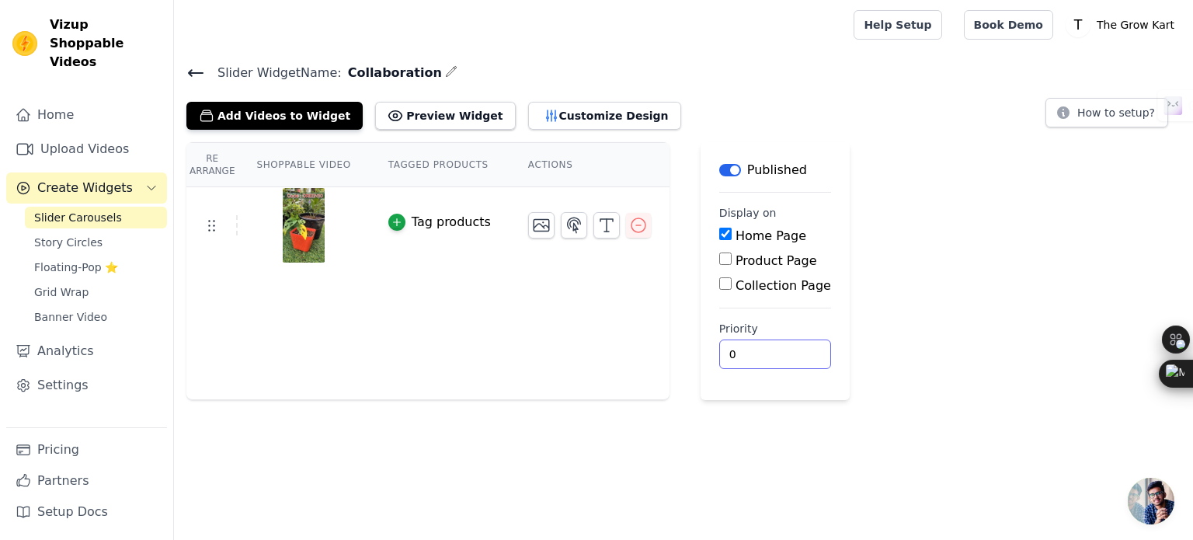
click at [742, 367] on input "0" at bounding box center [776, 355] width 112 height 30
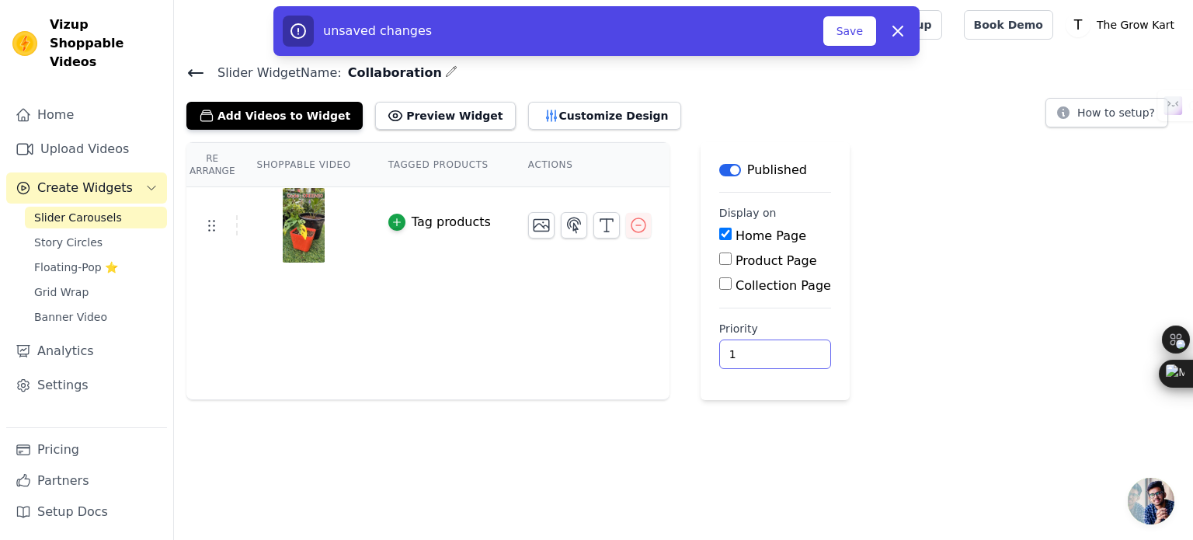
click at [766, 350] on input "1" at bounding box center [776, 355] width 112 height 30
type input "2"
click at [766, 350] on input "2" at bounding box center [776, 355] width 112 height 30
click at [848, 46] on div "unsaved changes Save Dismiss" at bounding box center [597, 31] width 628 height 31
click at [841, 38] on button "Save" at bounding box center [850, 31] width 53 height 30
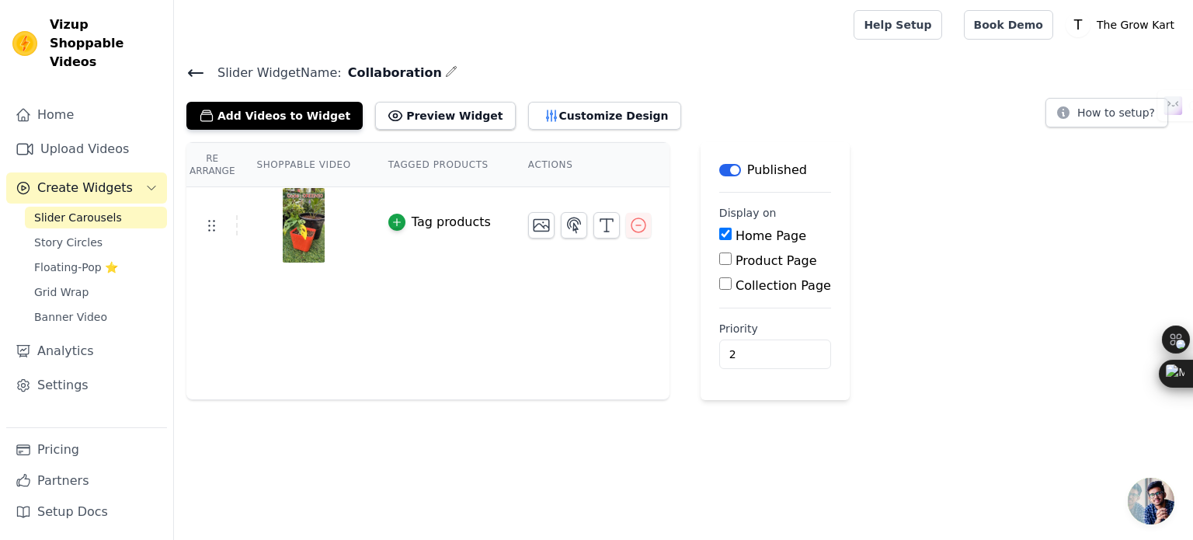
click at [302, 159] on th "Shoppable Video" at bounding box center [303, 165] width 131 height 44
click at [398, 169] on th "Tagged Products" at bounding box center [440, 165] width 140 height 44
click at [392, 217] on icon "button" at bounding box center [397, 222] width 11 height 11
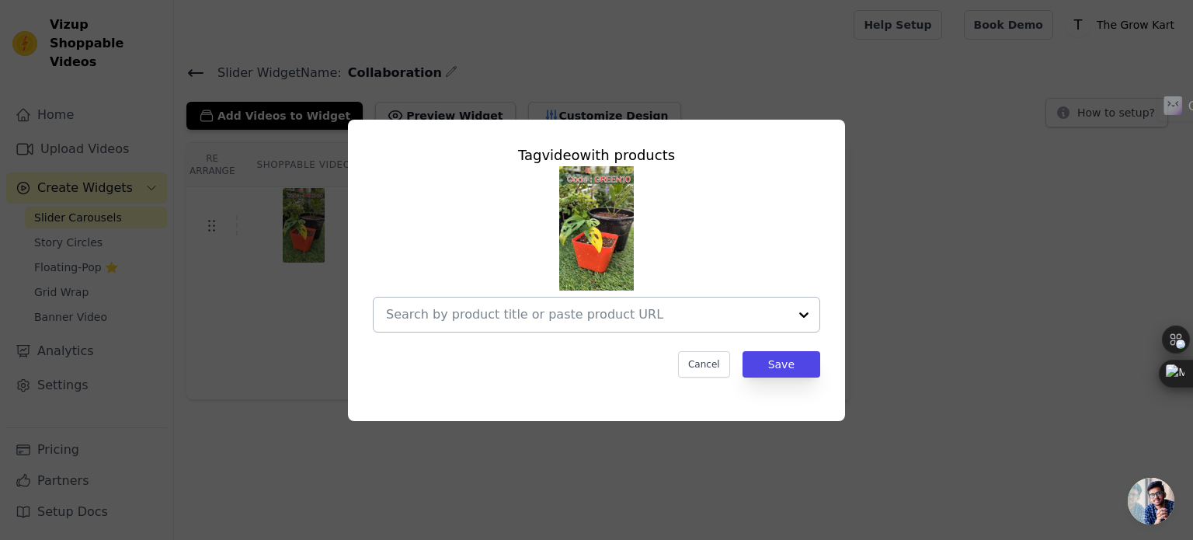
click at [451, 304] on div at bounding box center [587, 315] width 402 height 34
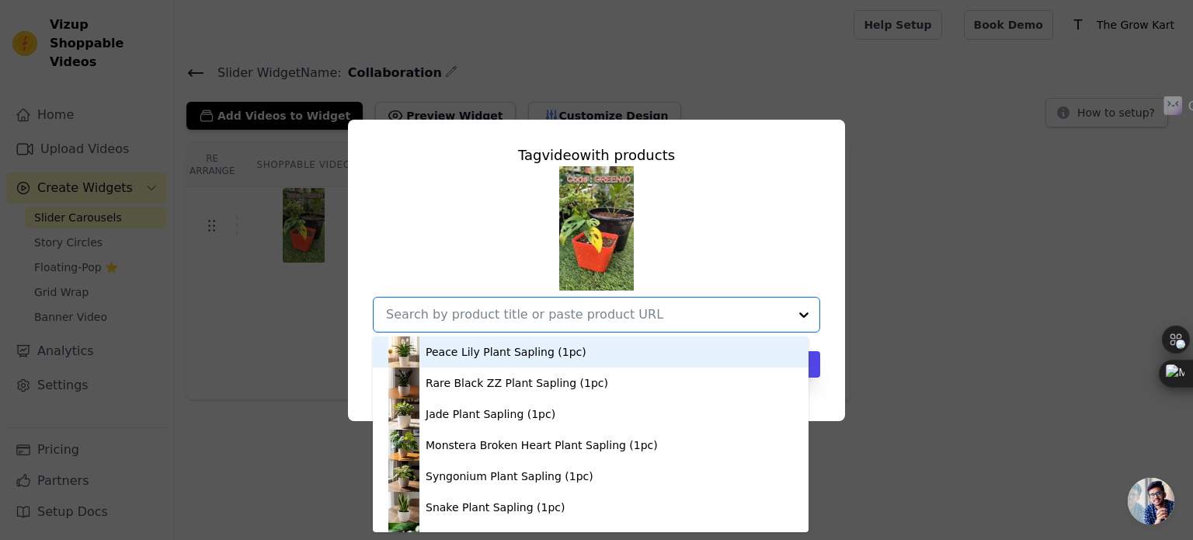
click at [463, 341] on div "Peace Lily Plant Sapling (1pc)" at bounding box center [591, 351] width 405 height 31
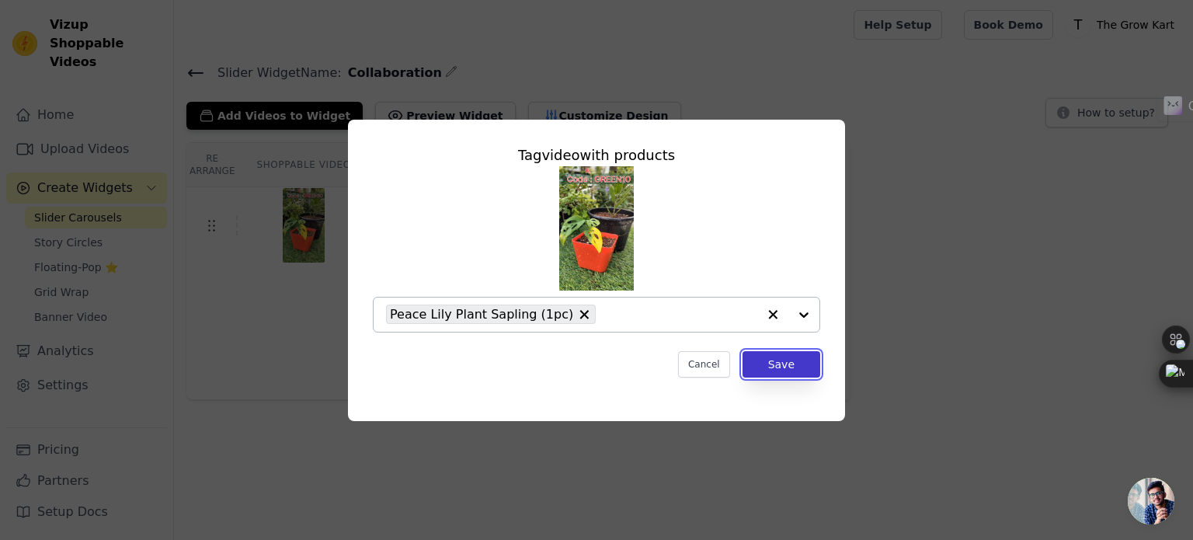
click at [758, 365] on button "Save" at bounding box center [782, 364] width 78 height 26
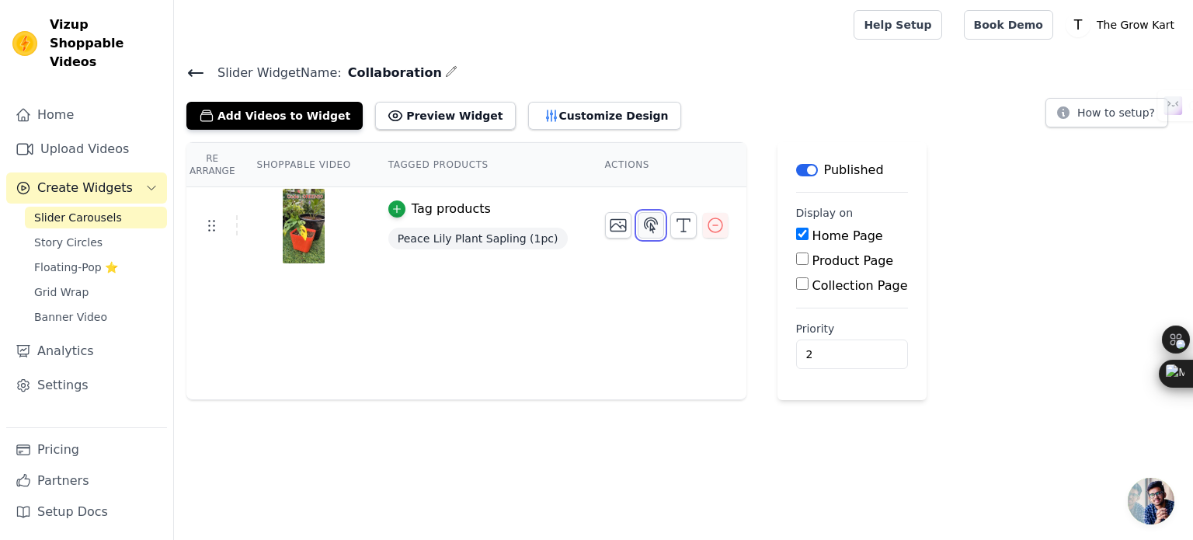
click at [642, 226] on icon "button" at bounding box center [651, 225] width 19 height 19
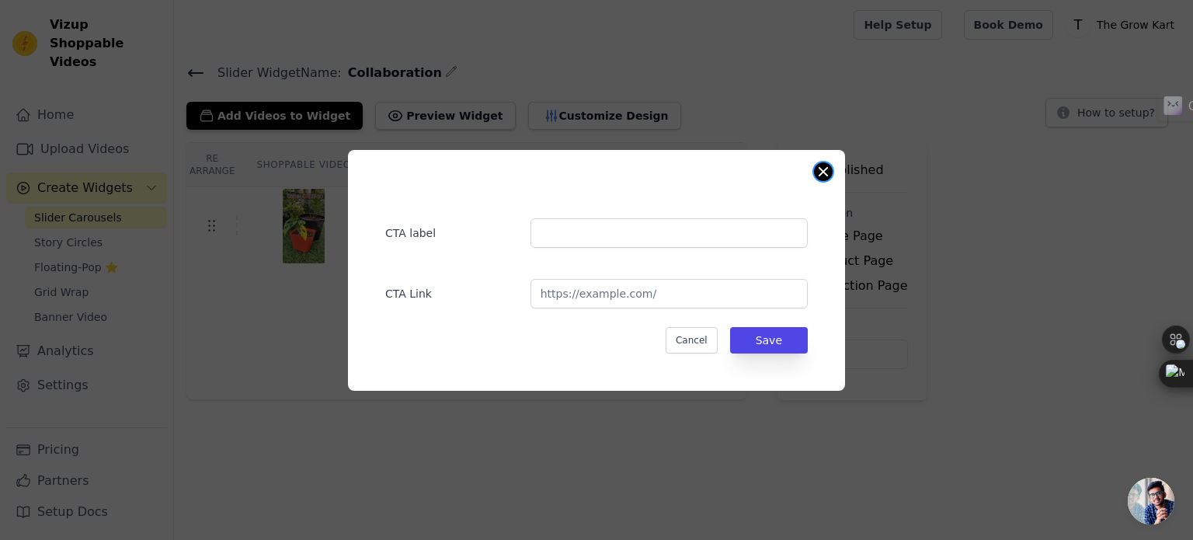
click at [820, 176] on button "Close modal" at bounding box center [823, 171] width 19 height 19
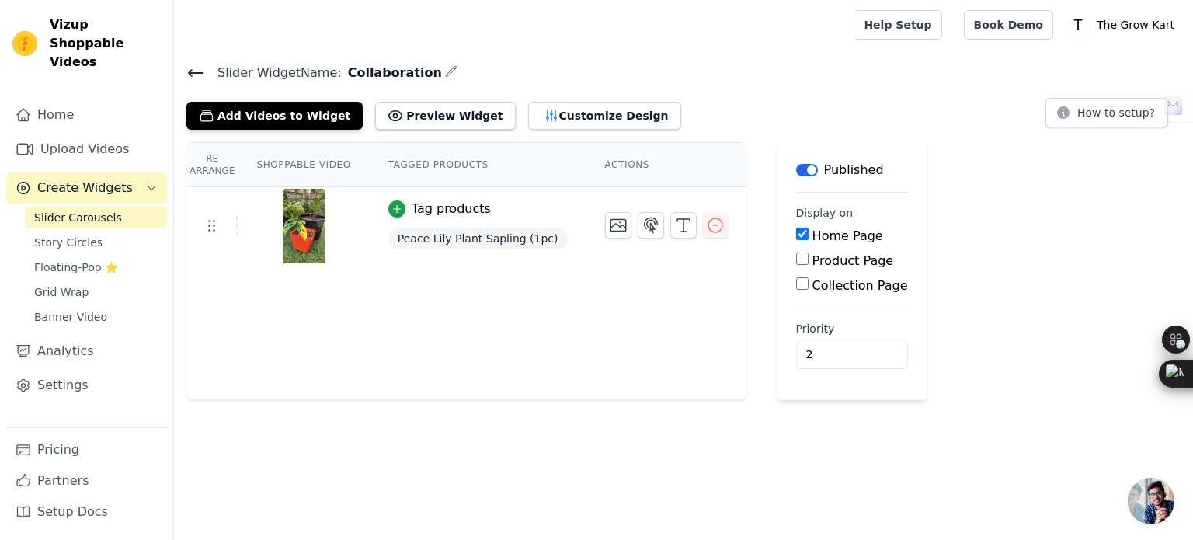
click at [587, 167] on th "Actions" at bounding box center [667, 165] width 160 height 44
click at [453, 124] on button "Preview Widget" at bounding box center [445, 116] width 140 height 28
click at [706, 232] on icon "button" at bounding box center [715, 225] width 19 height 19
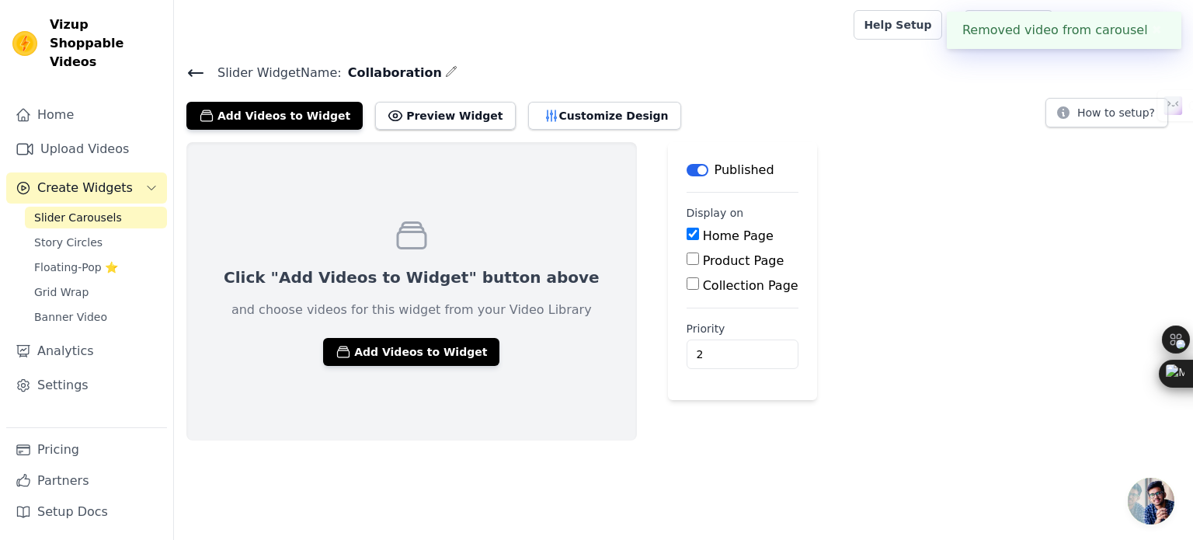
click at [1148, 33] on button "✖" at bounding box center [1157, 30] width 18 height 19
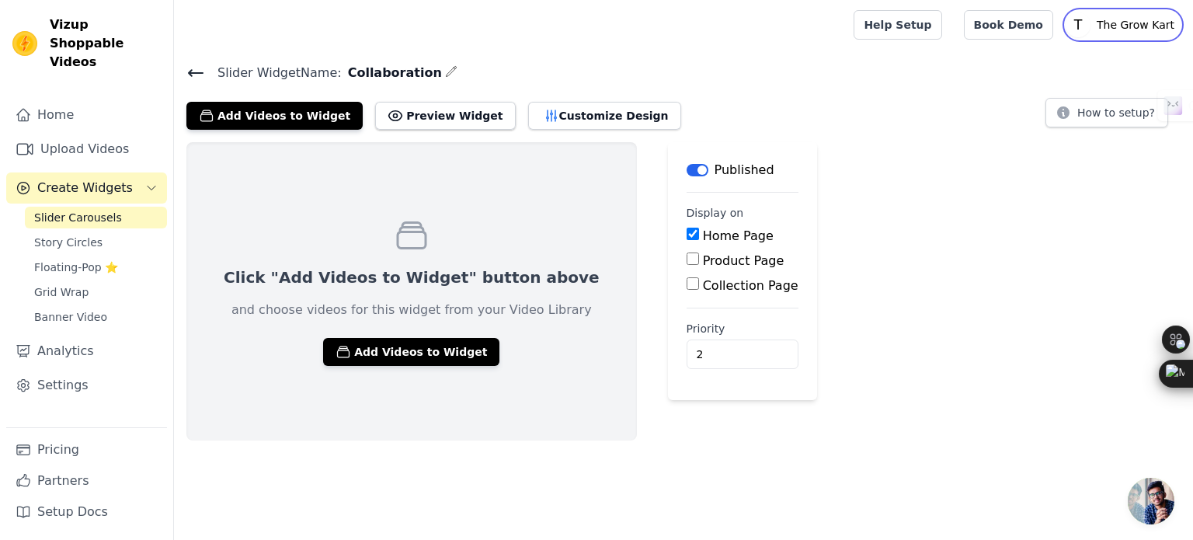
click at [1148, 33] on p "The Grow Kart" at bounding box center [1136, 25] width 90 height 28
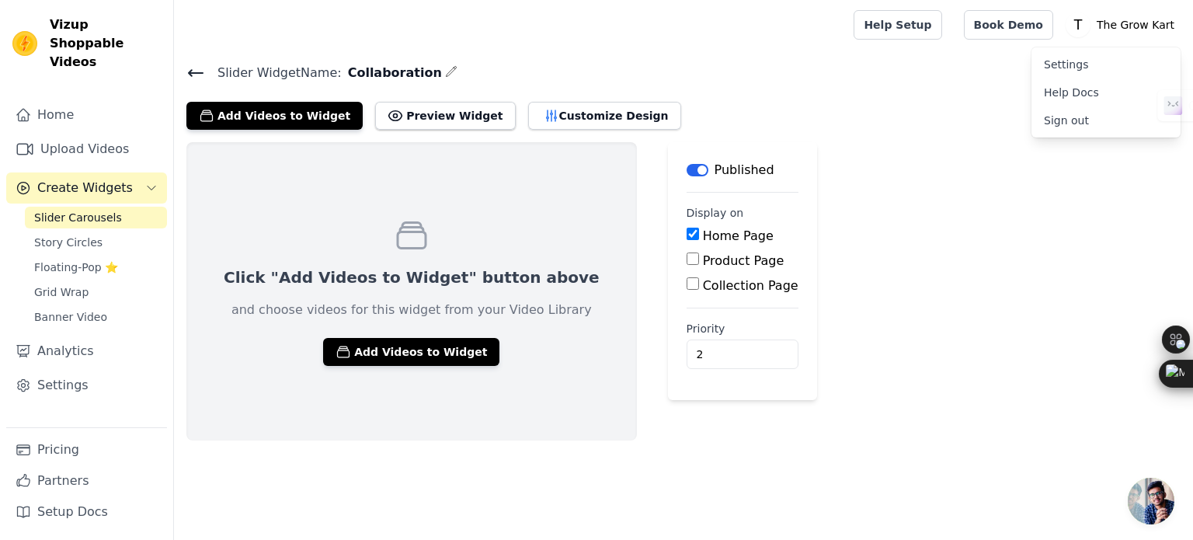
click at [1092, 120] on link "Sign out" at bounding box center [1106, 120] width 149 height 28
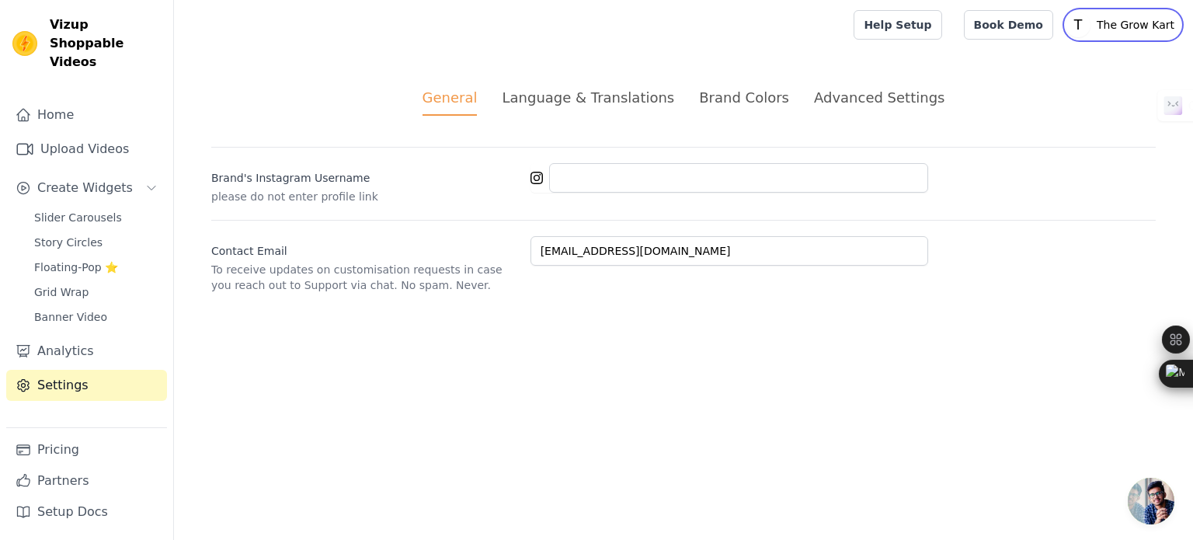
click at [1123, 15] on p "The Grow Kart" at bounding box center [1136, 25] width 90 height 28
